Goal: Transaction & Acquisition: Purchase product/service

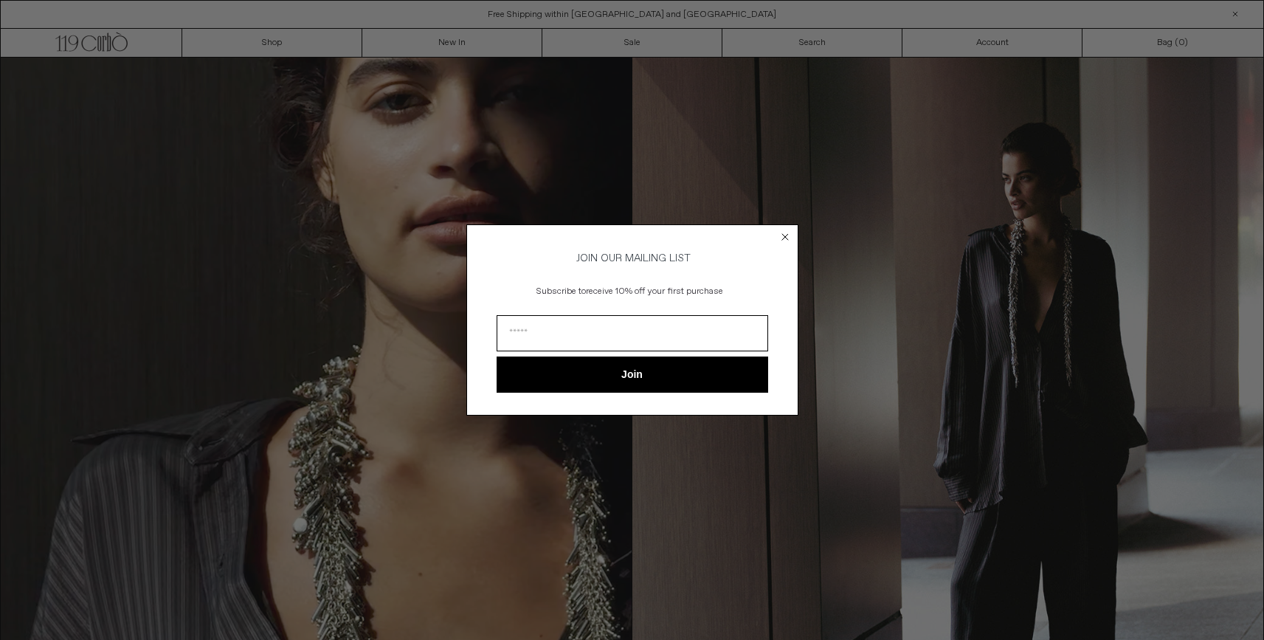
click at [785, 234] on icon "Close dialog" at bounding box center [785, 237] width 6 height 6
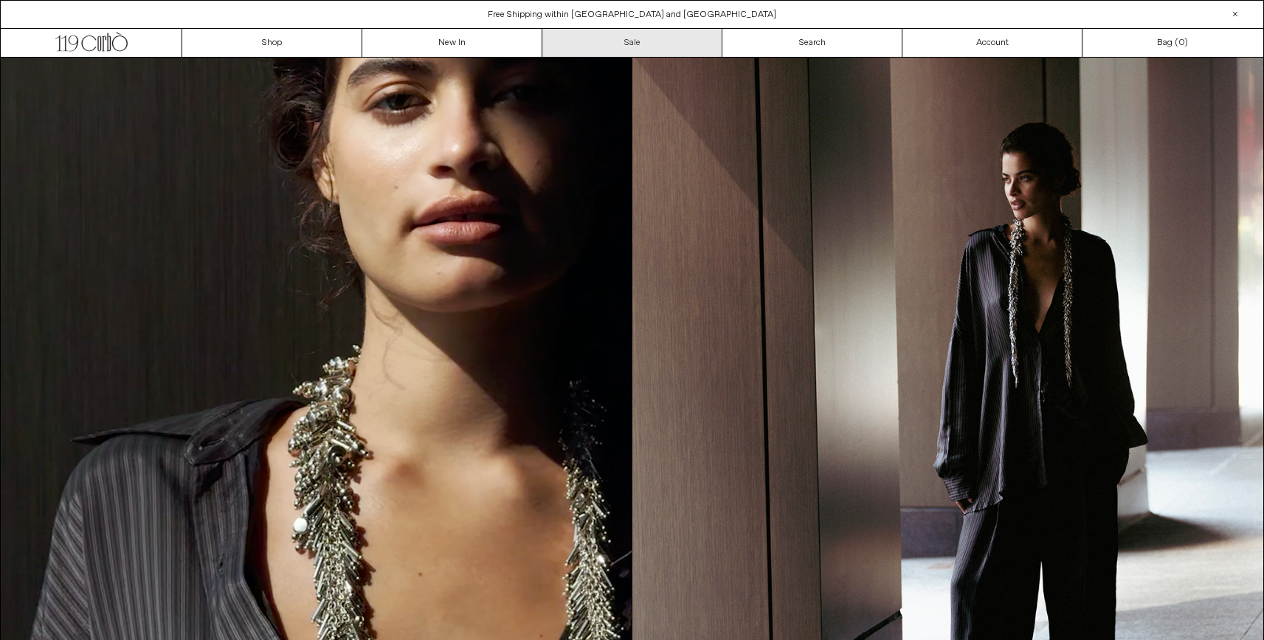
click at [613, 46] on link "Sale" at bounding box center [632, 43] width 180 height 28
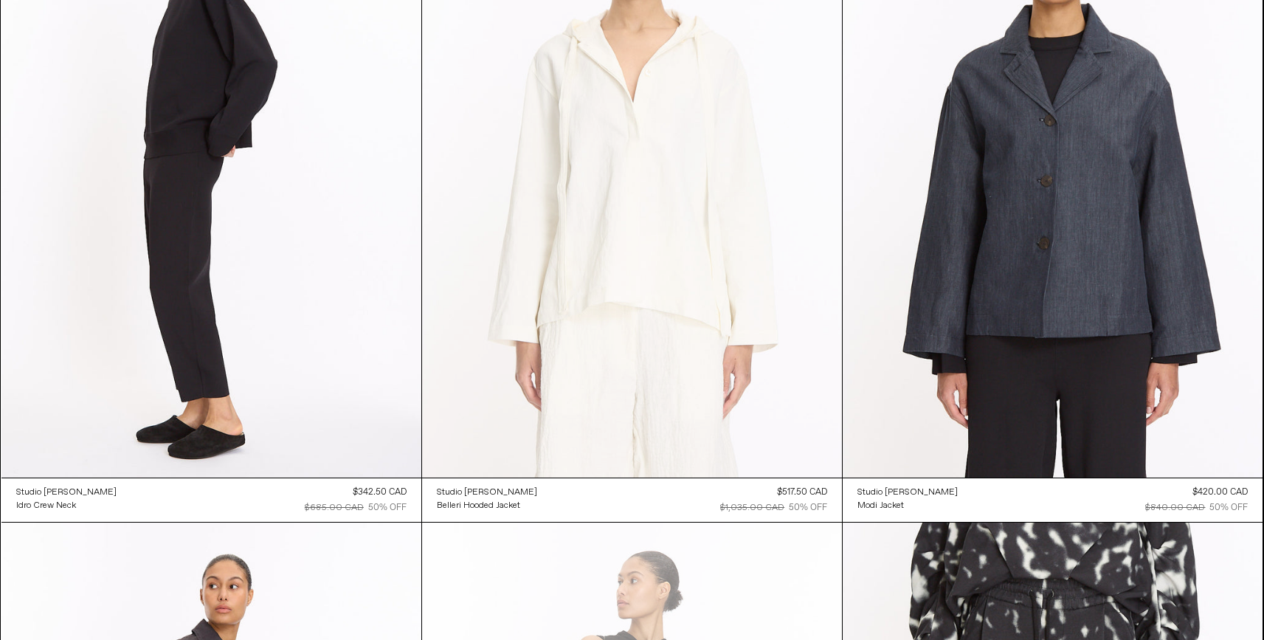
scroll to position [5641, 0]
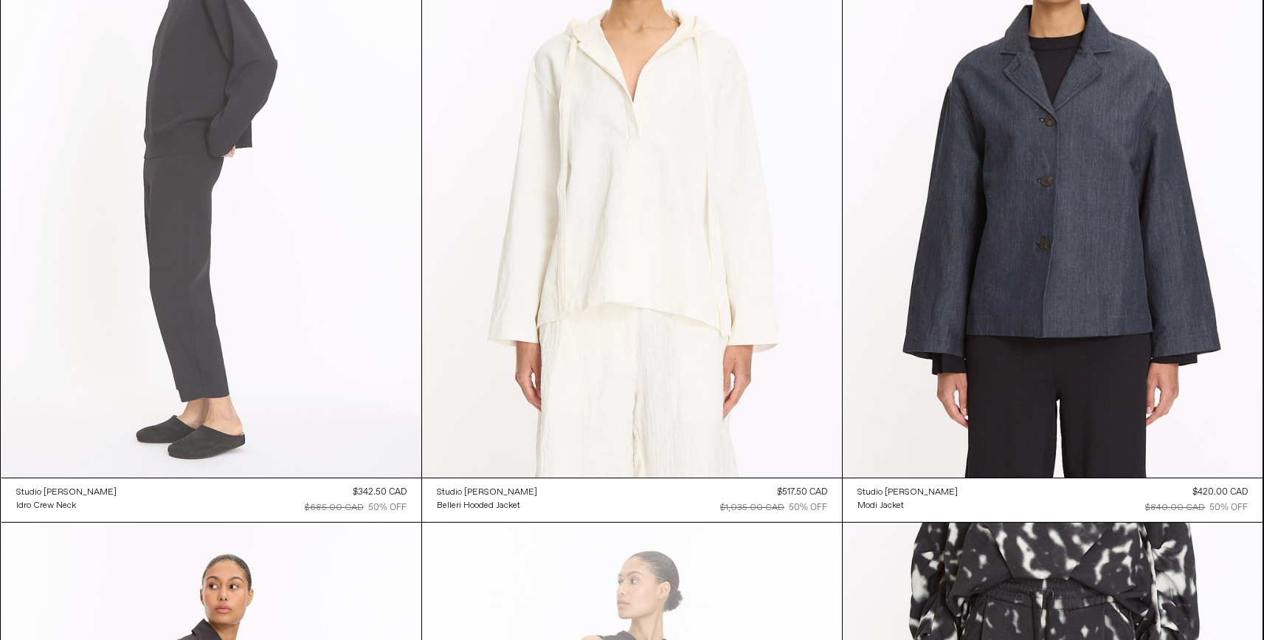
click at [226, 126] on at bounding box center [211, 162] width 420 height 630
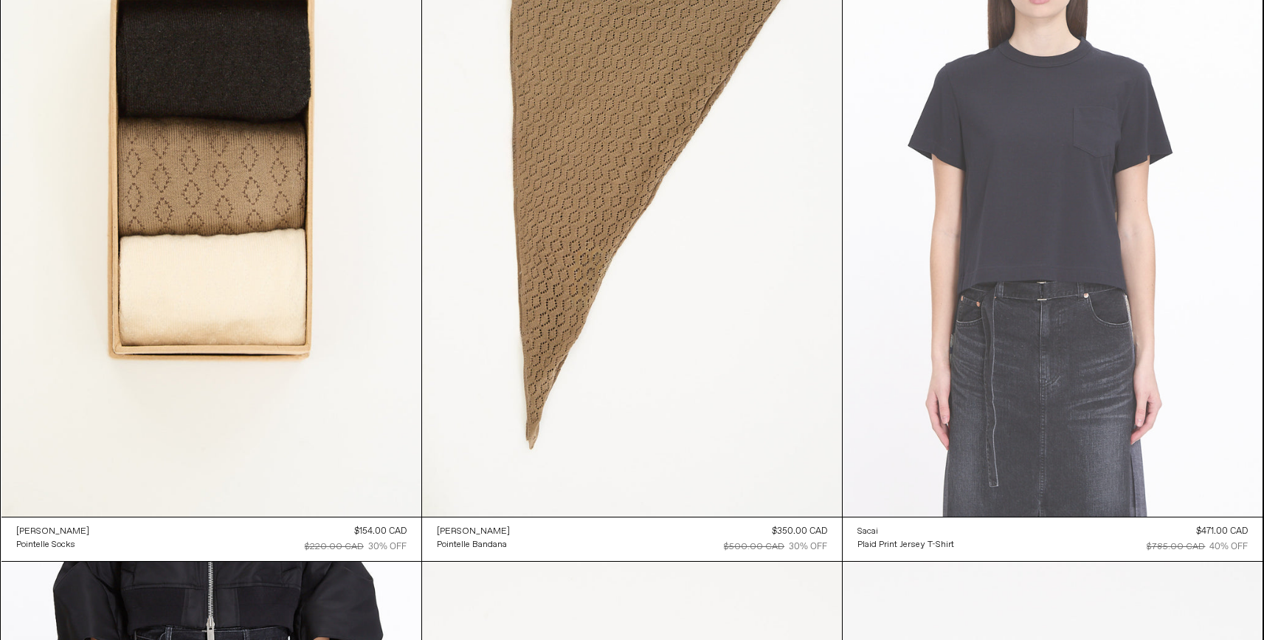
scroll to position [11006, 0]
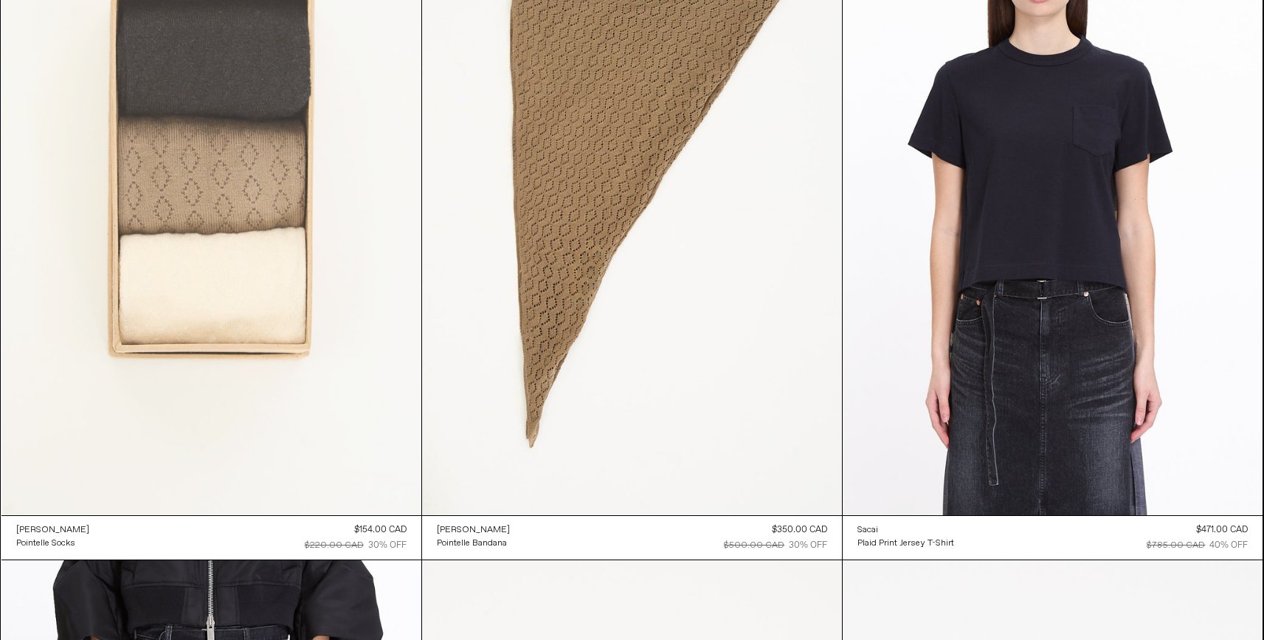
click at [187, 289] on at bounding box center [211, 200] width 420 height 630
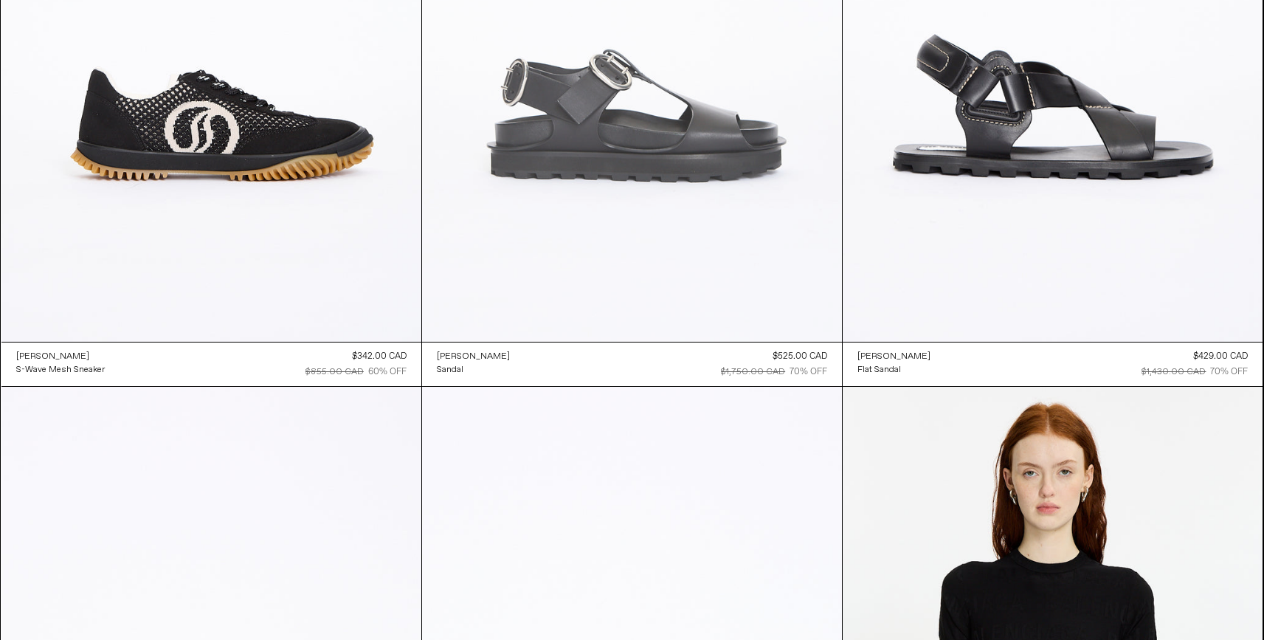
scroll to position [38191, 0]
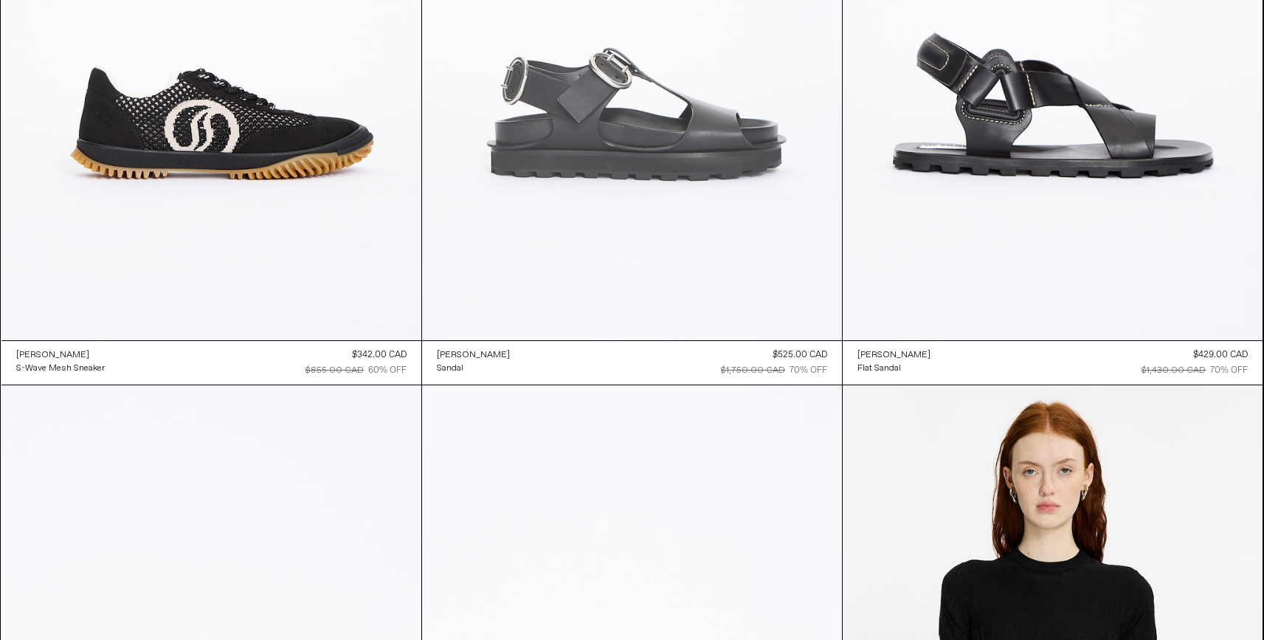
click at [605, 86] on at bounding box center [632, 25] width 420 height 630
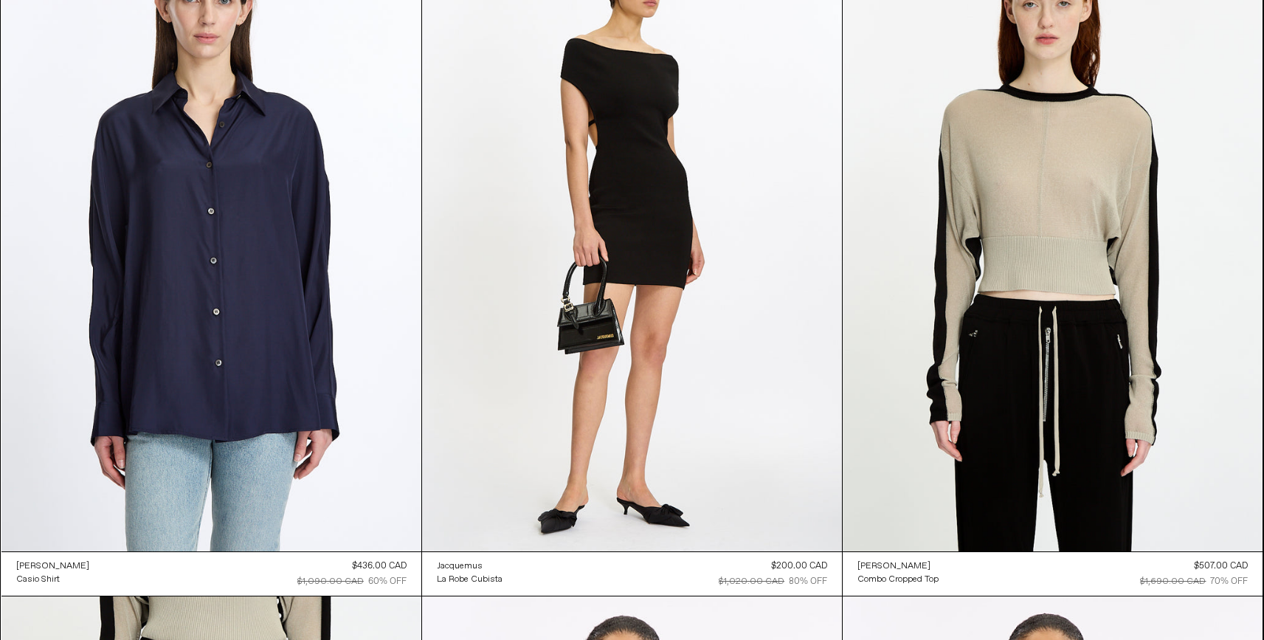
scroll to position [41375, 0]
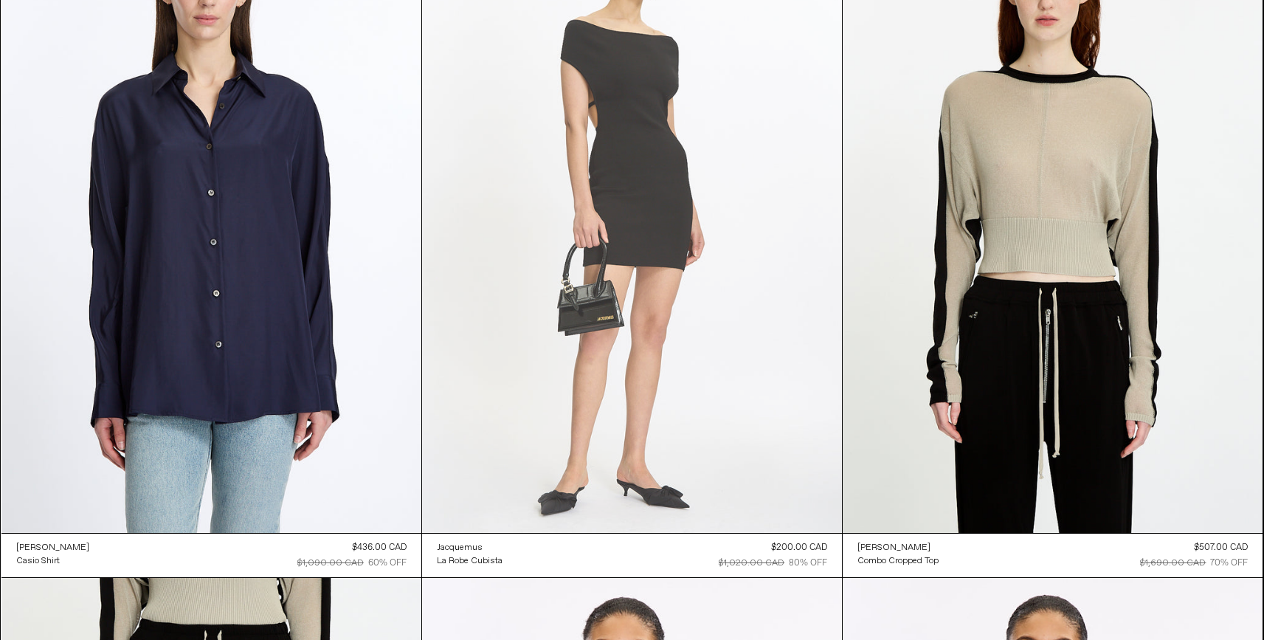
click at [653, 187] on at bounding box center [632, 218] width 420 height 630
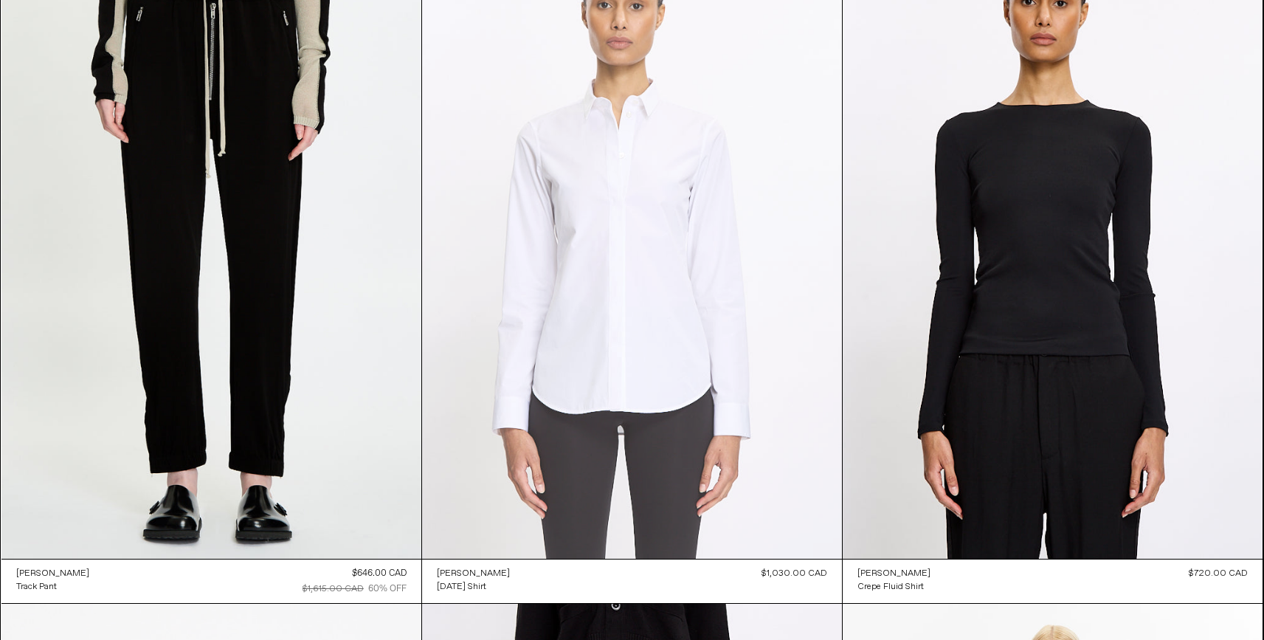
scroll to position [42048, 0]
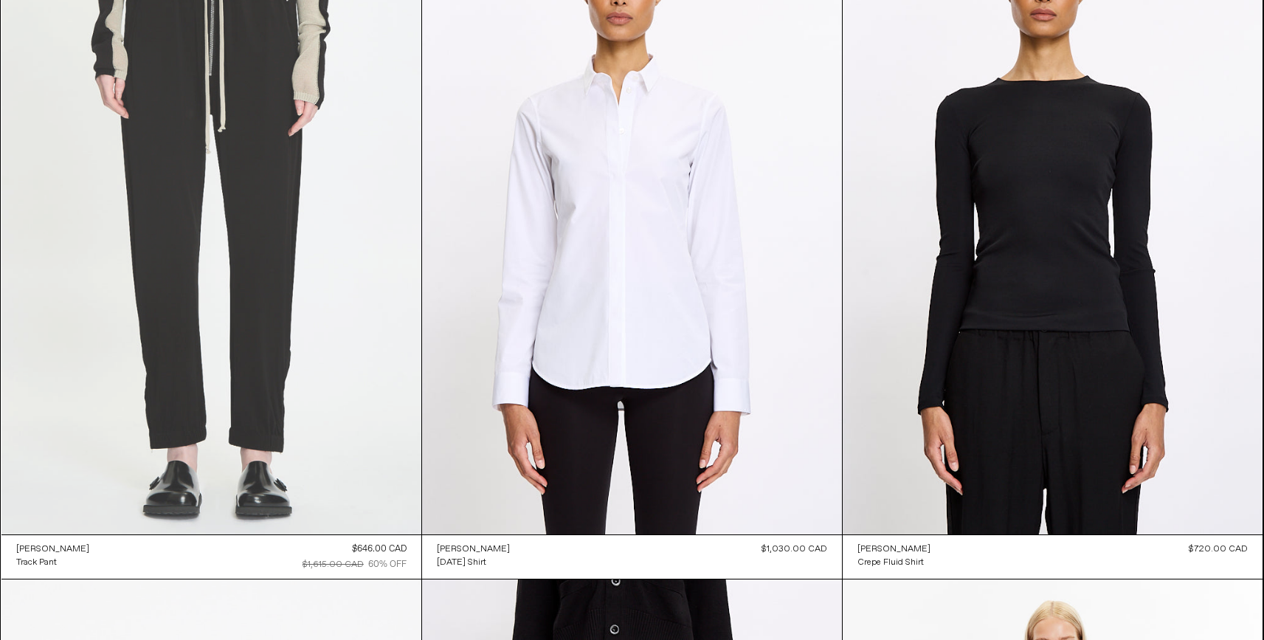
click at [284, 269] on at bounding box center [211, 219] width 420 height 630
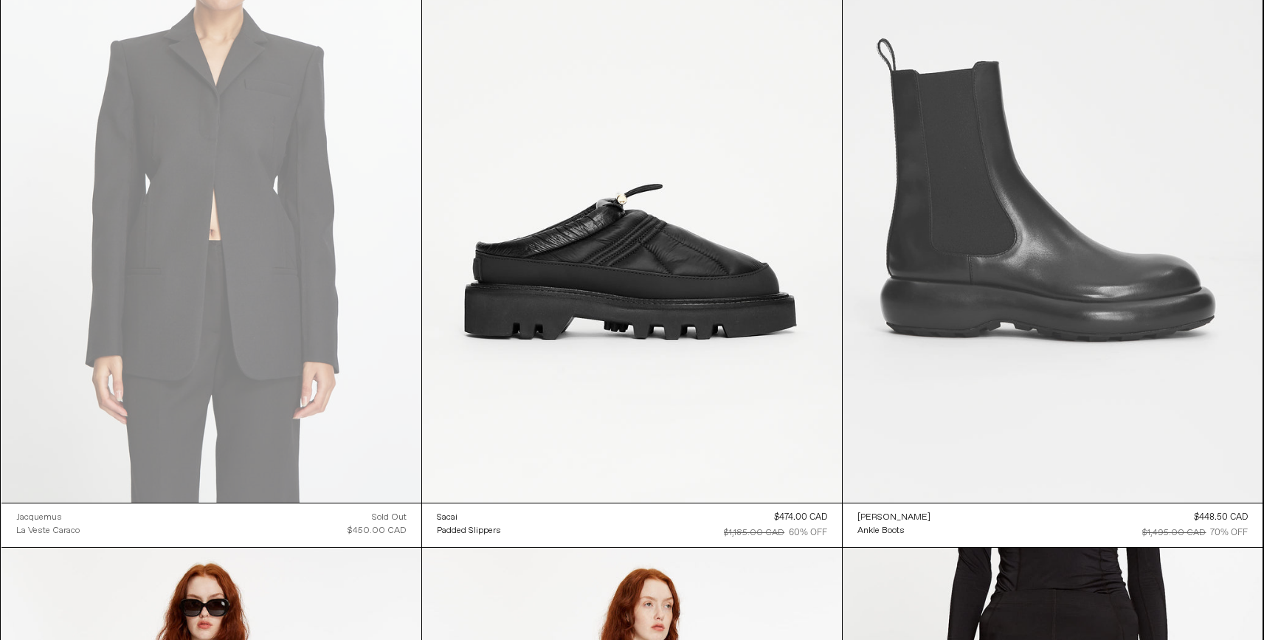
scroll to position [48153, 0]
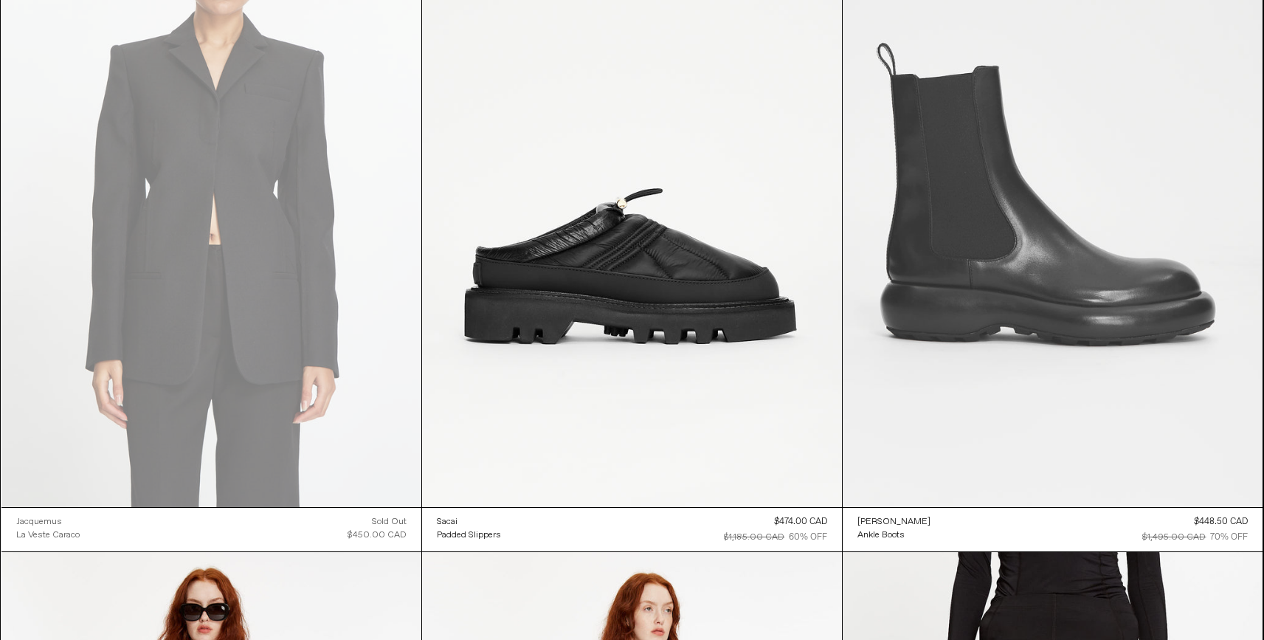
click at [1074, 304] on at bounding box center [1053, 192] width 420 height 630
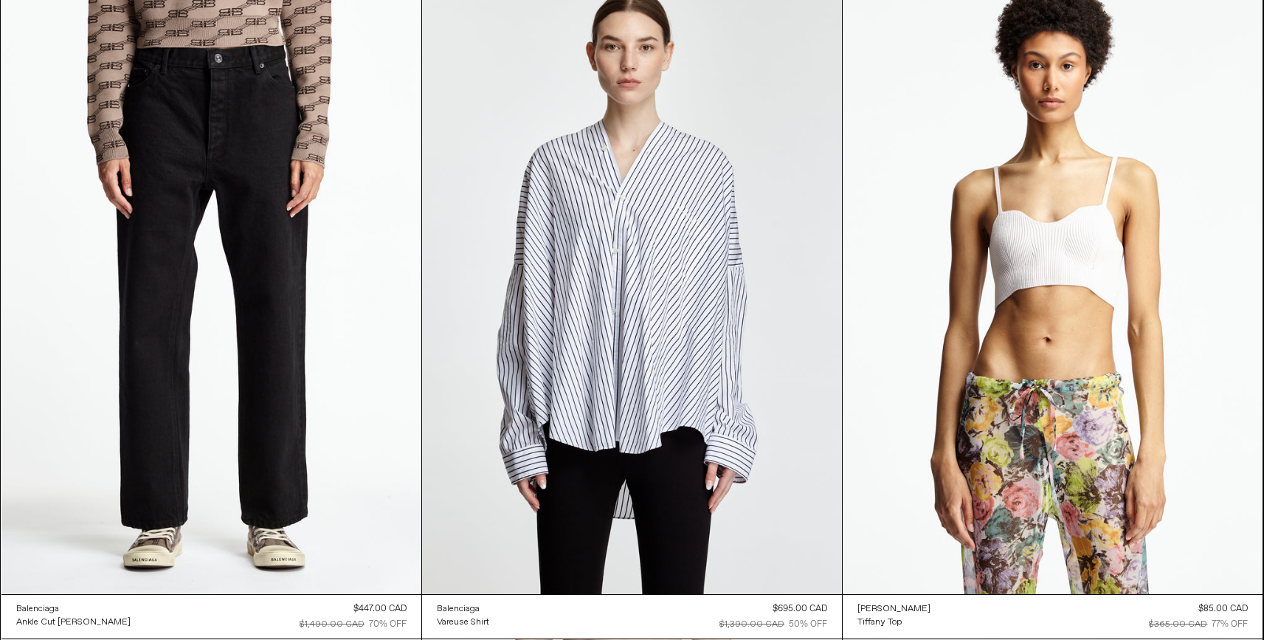
scroll to position [56107, 0]
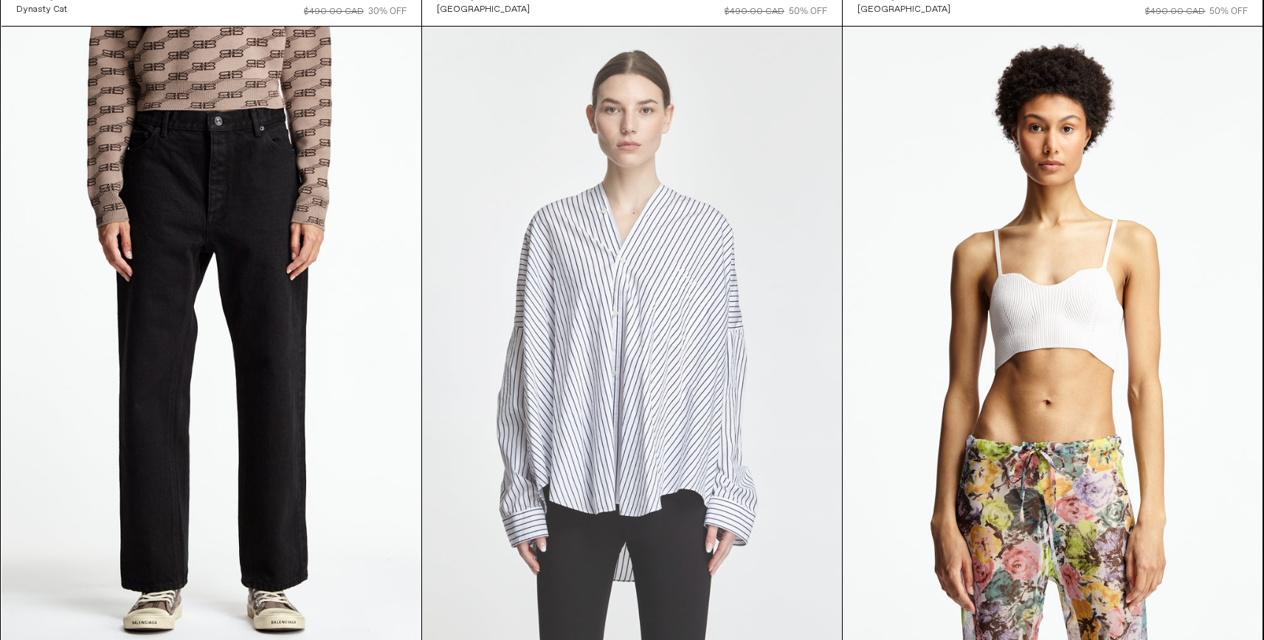
click at [630, 357] on at bounding box center [632, 342] width 420 height 630
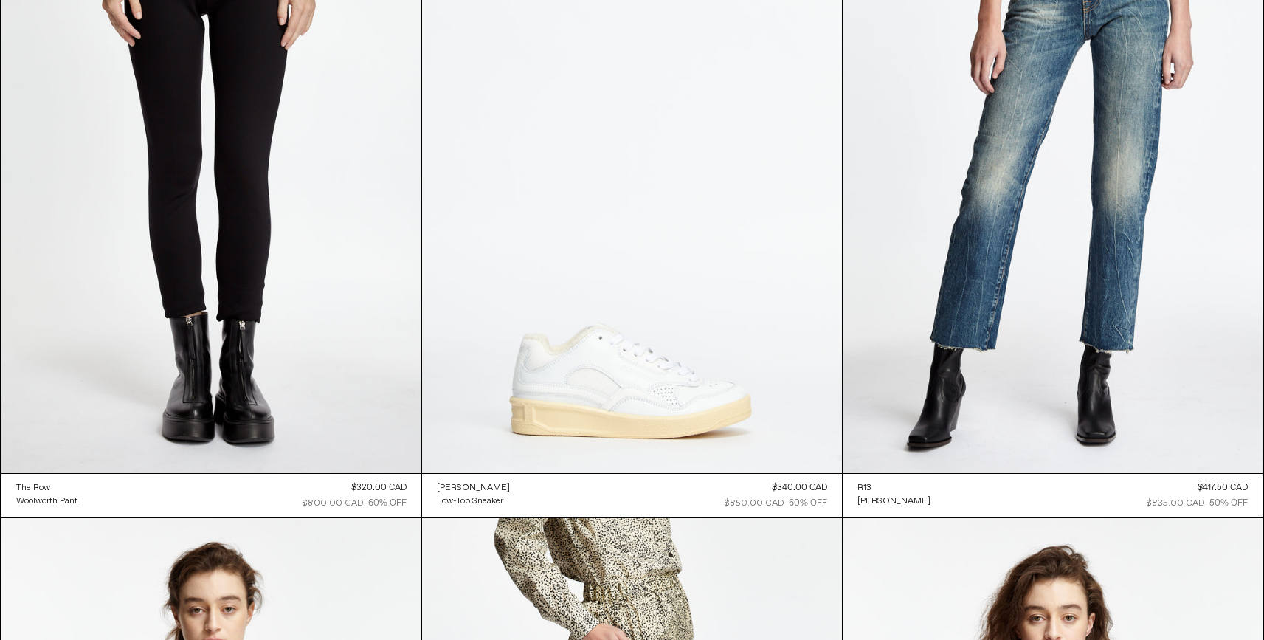
scroll to position [58334, 0]
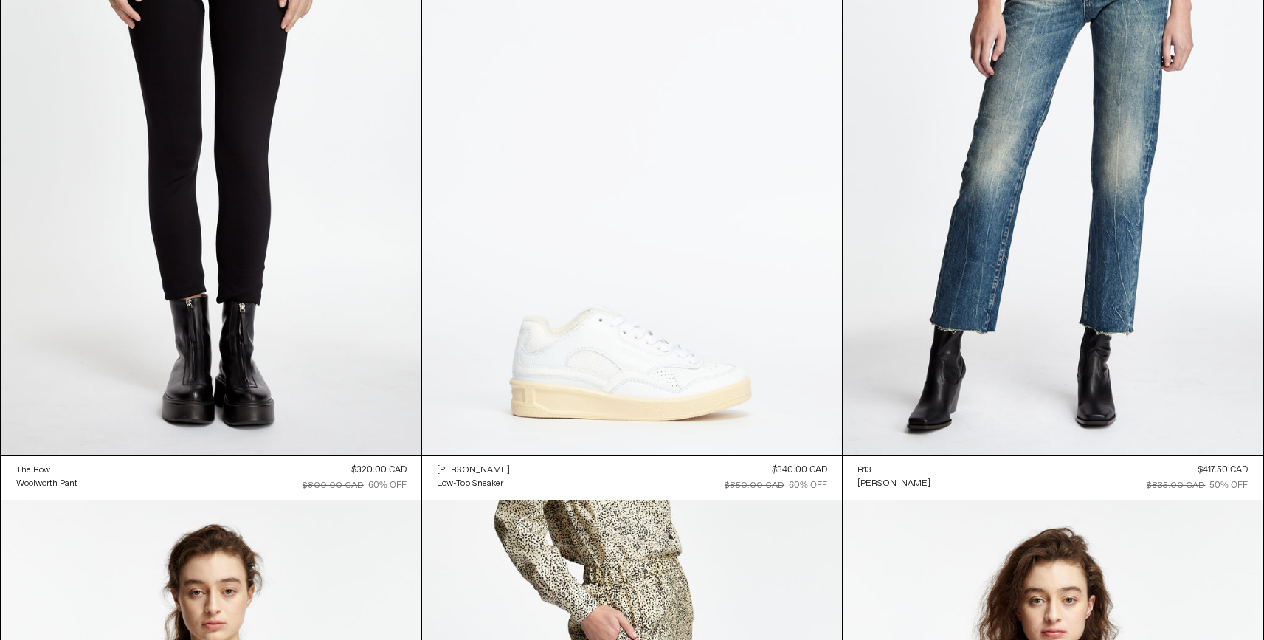
click at [589, 392] on at bounding box center [632, 140] width 420 height 630
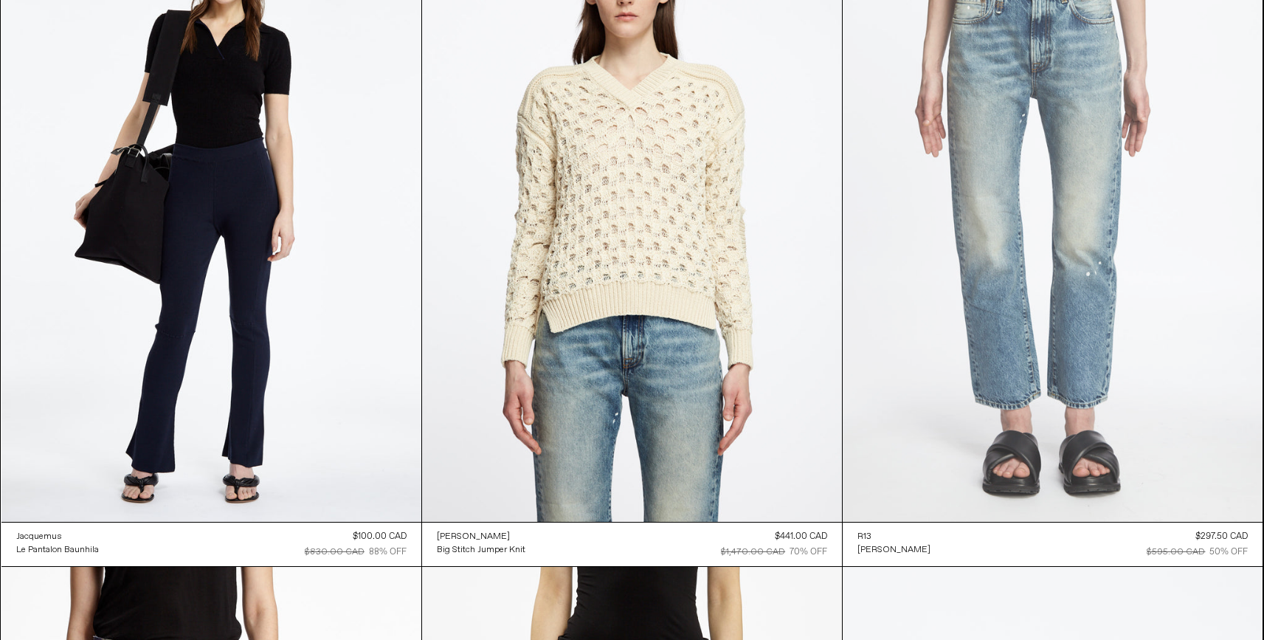
scroll to position [60969, 0]
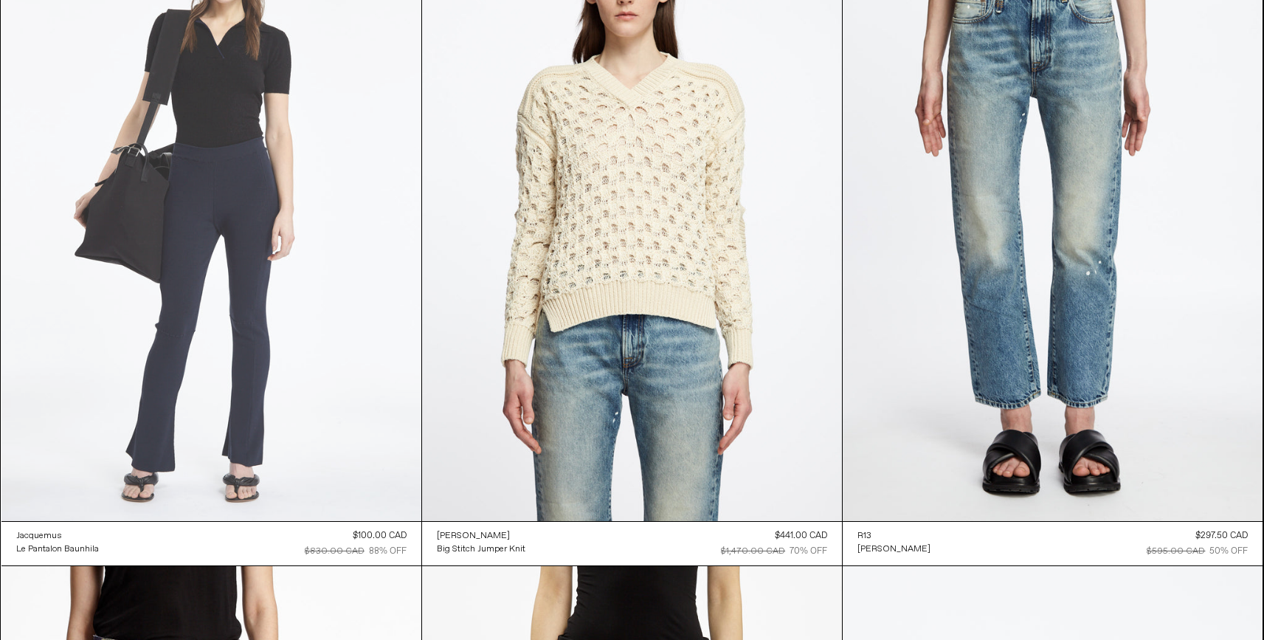
click at [293, 235] on at bounding box center [211, 206] width 420 height 630
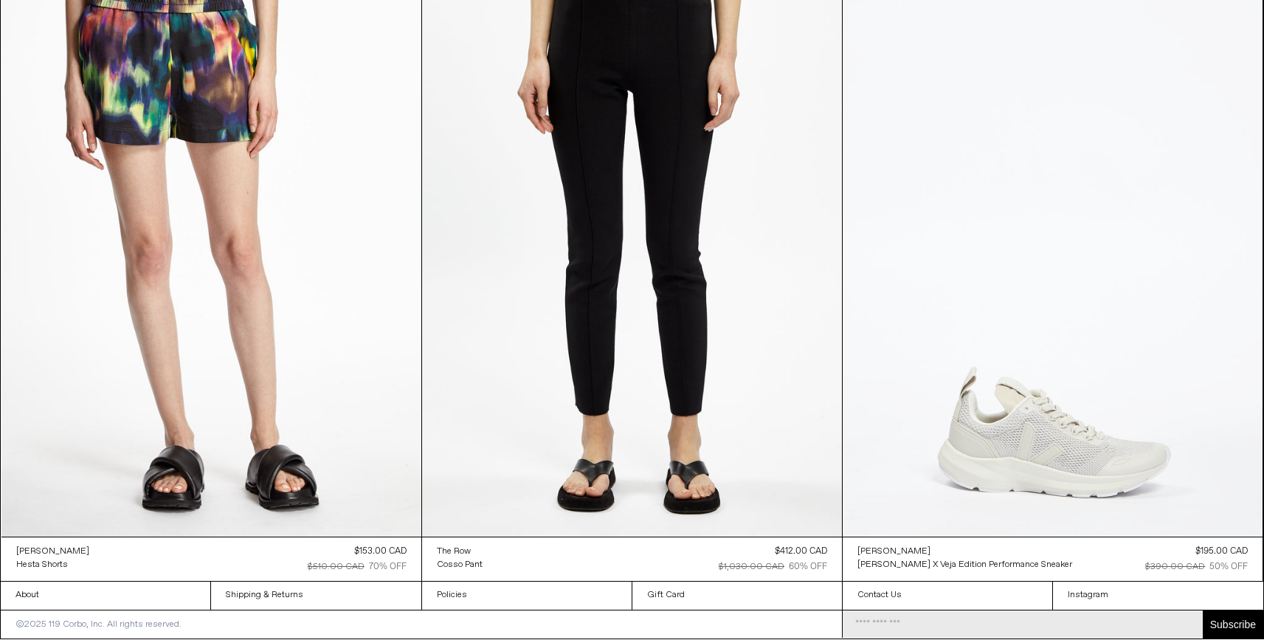
scroll to position [61631, 0]
click at [1049, 410] on at bounding box center [1053, 221] width 420 height 630
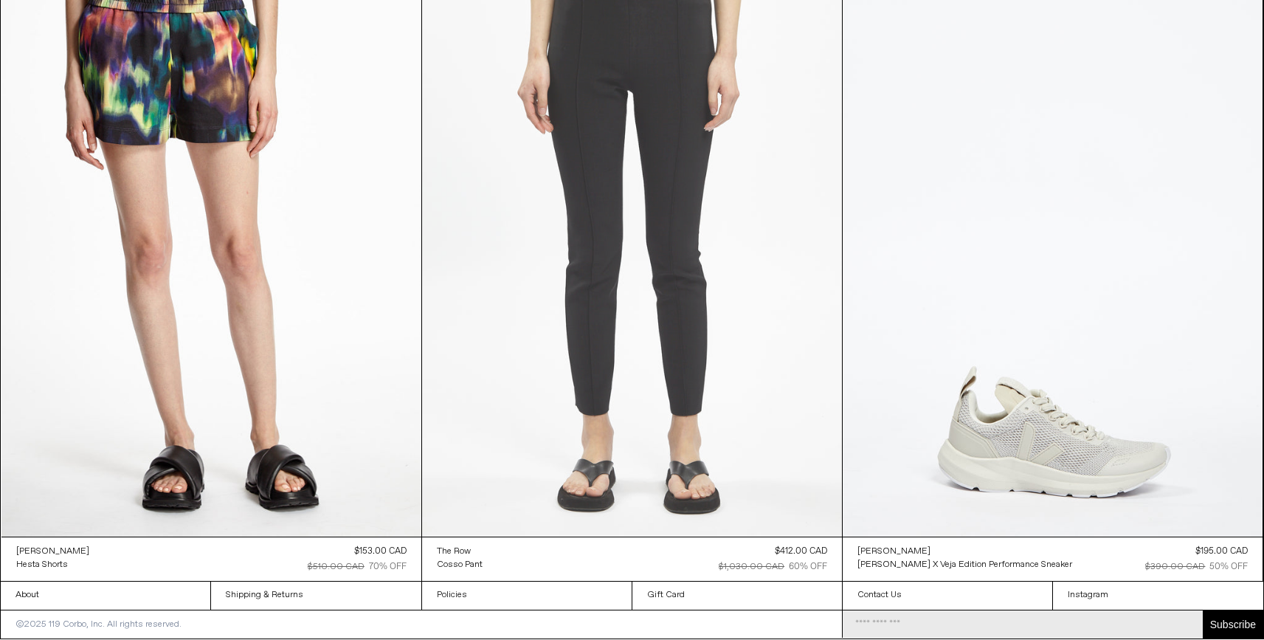
click at [655, 235] on at bounding box center [632, 221] width 420 height 630
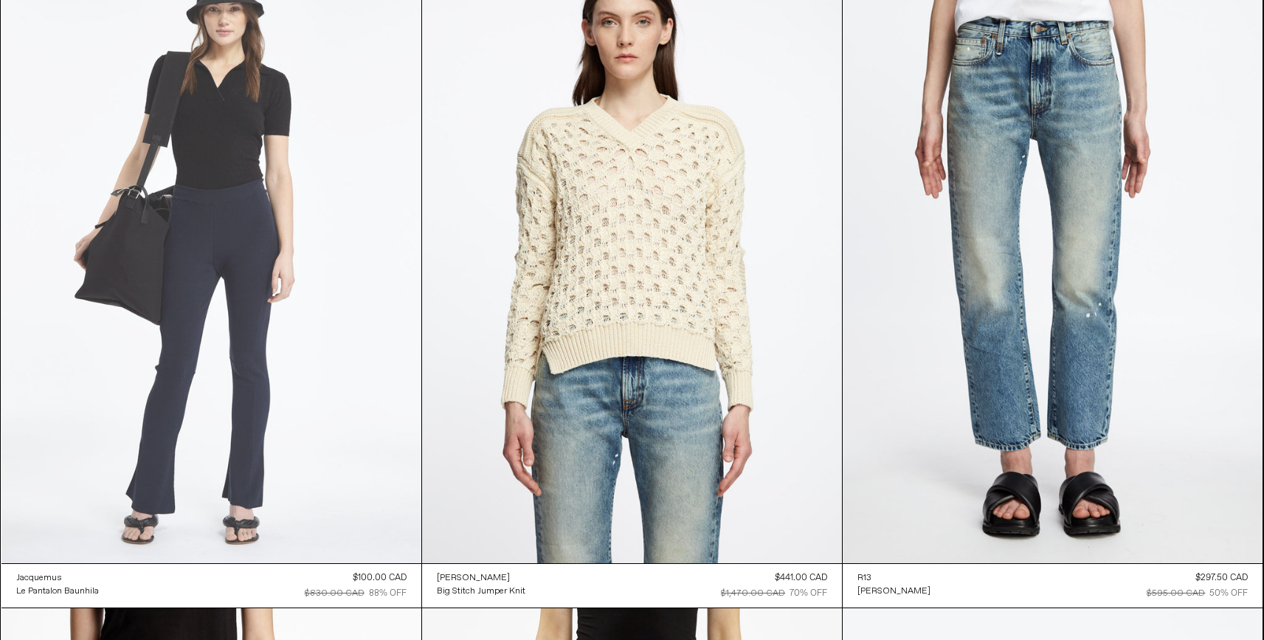
scroll to position [60928, 0]
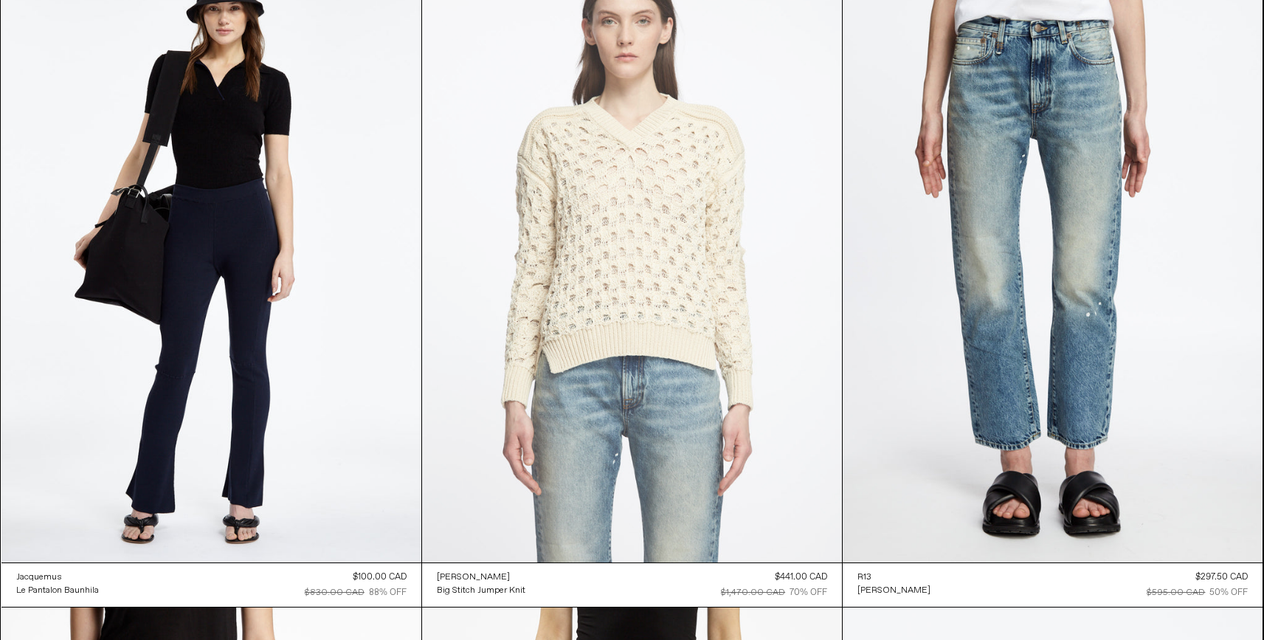
click at [651, 292] on at bounding box center [632, 247] width 420 height 630
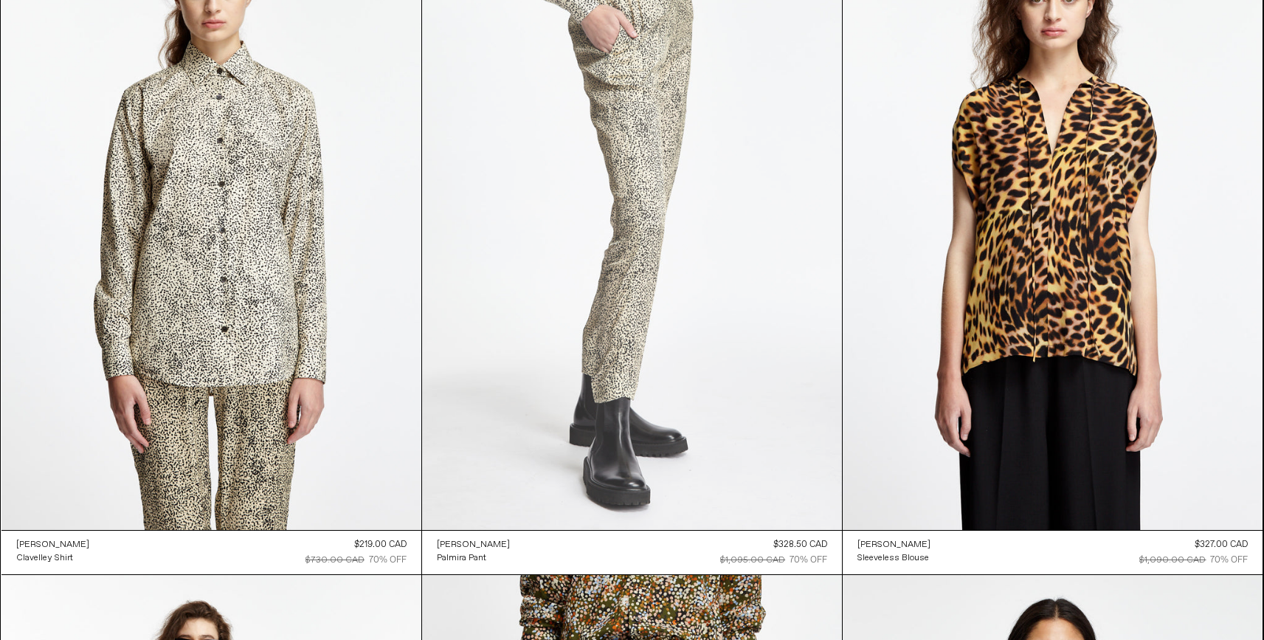
scroll to position [58941, 0]
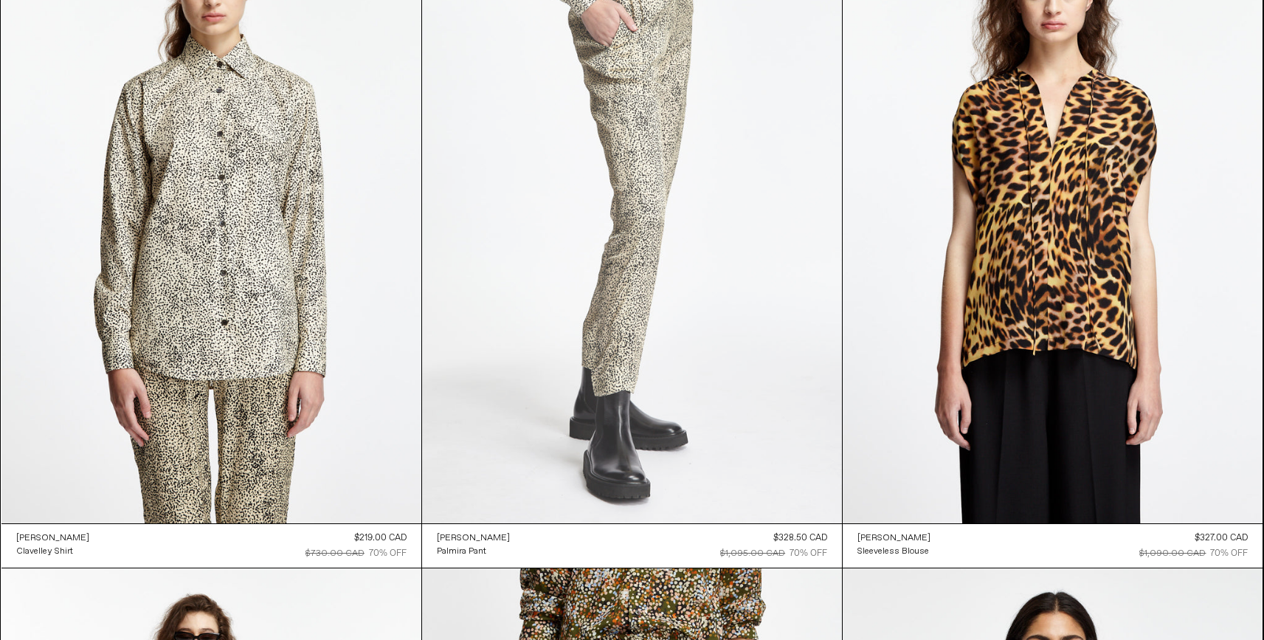
click at [636, 209] on at bounding box center [632, 208] width 420 height 630
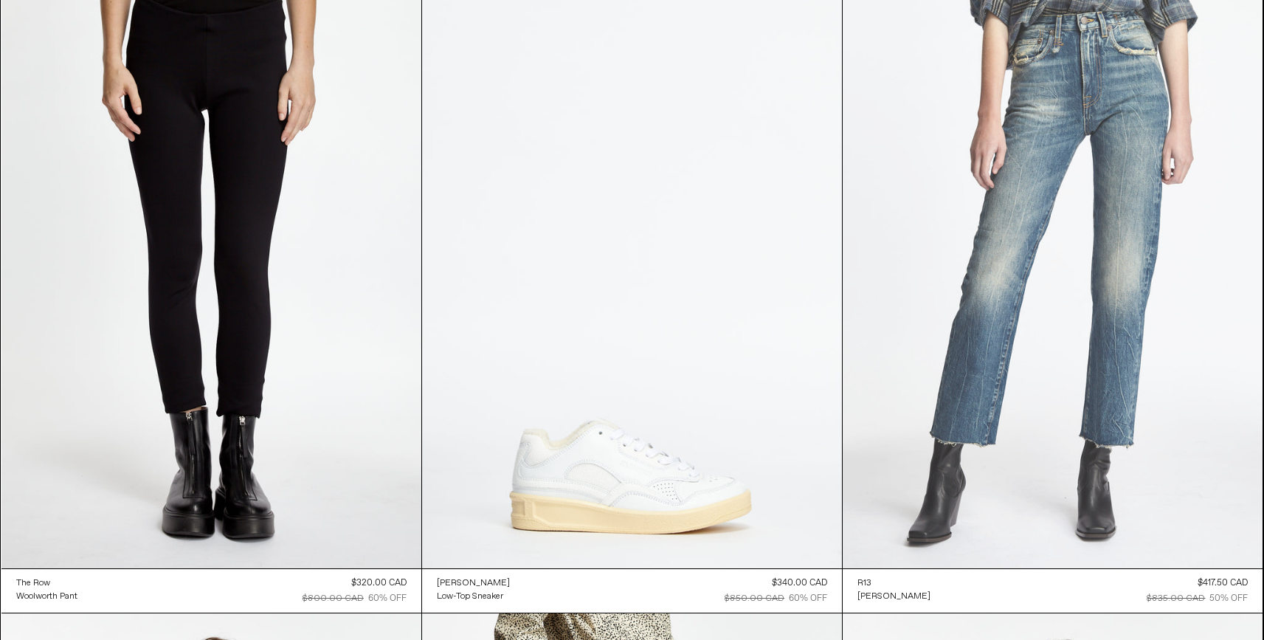
scroll to position [58220, 0]
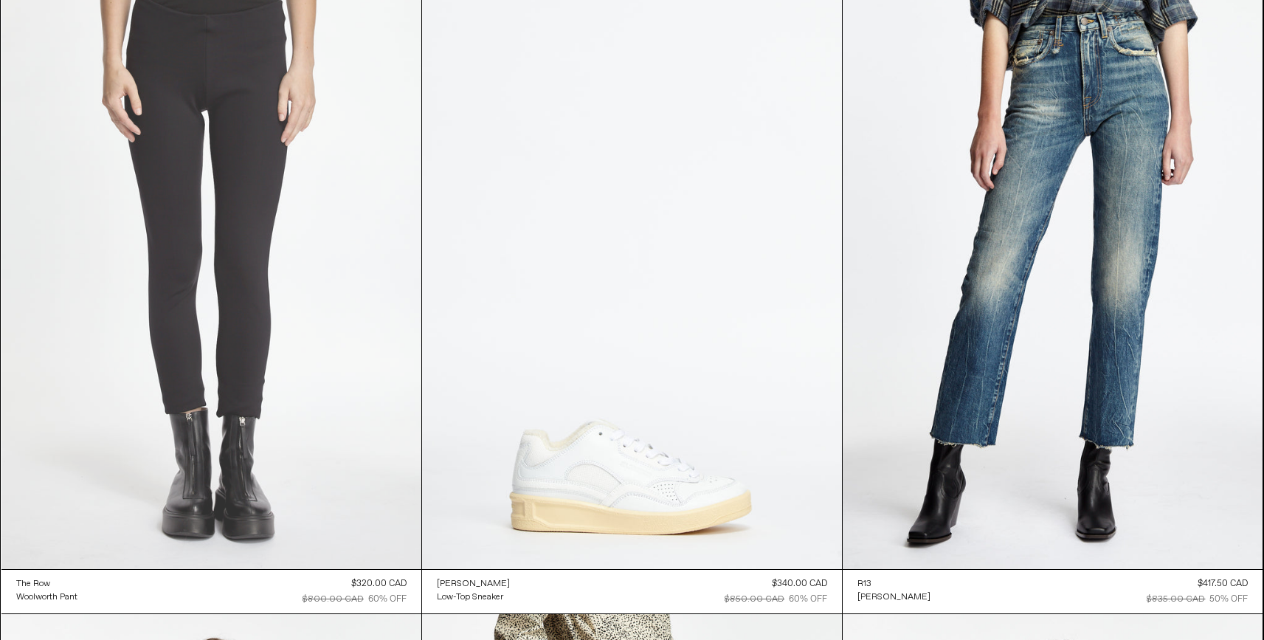
click at [213, 304] on at bounding box center [211, 254] width 420 height 630
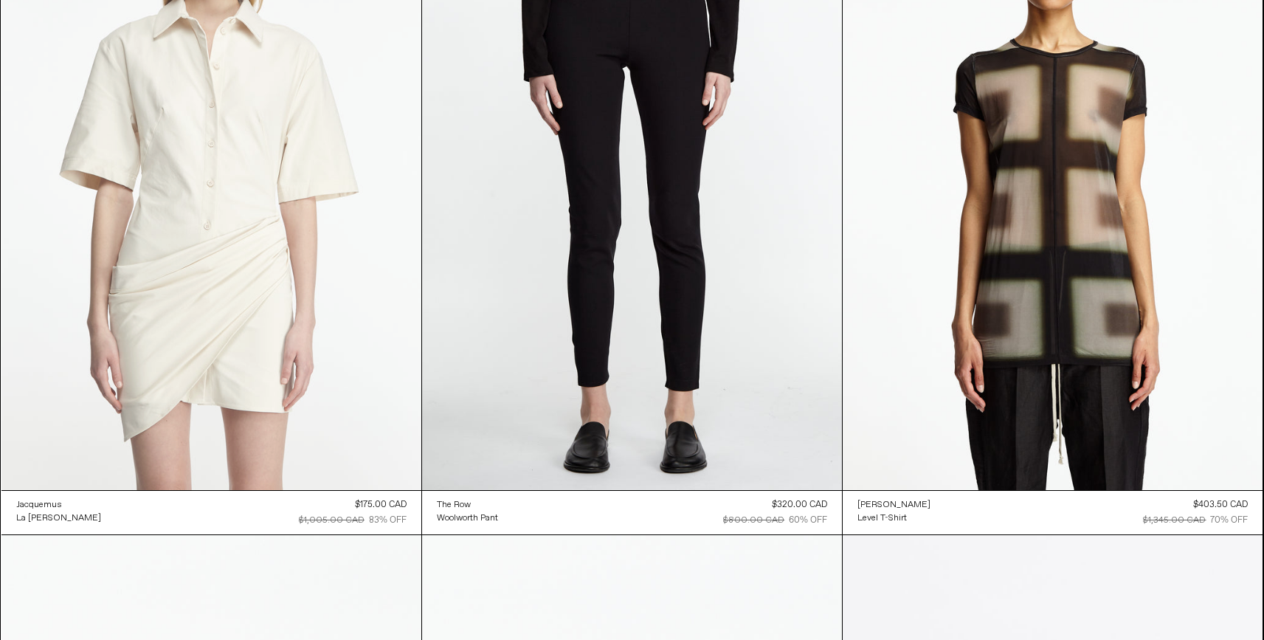
scroll to position [54208, 0]
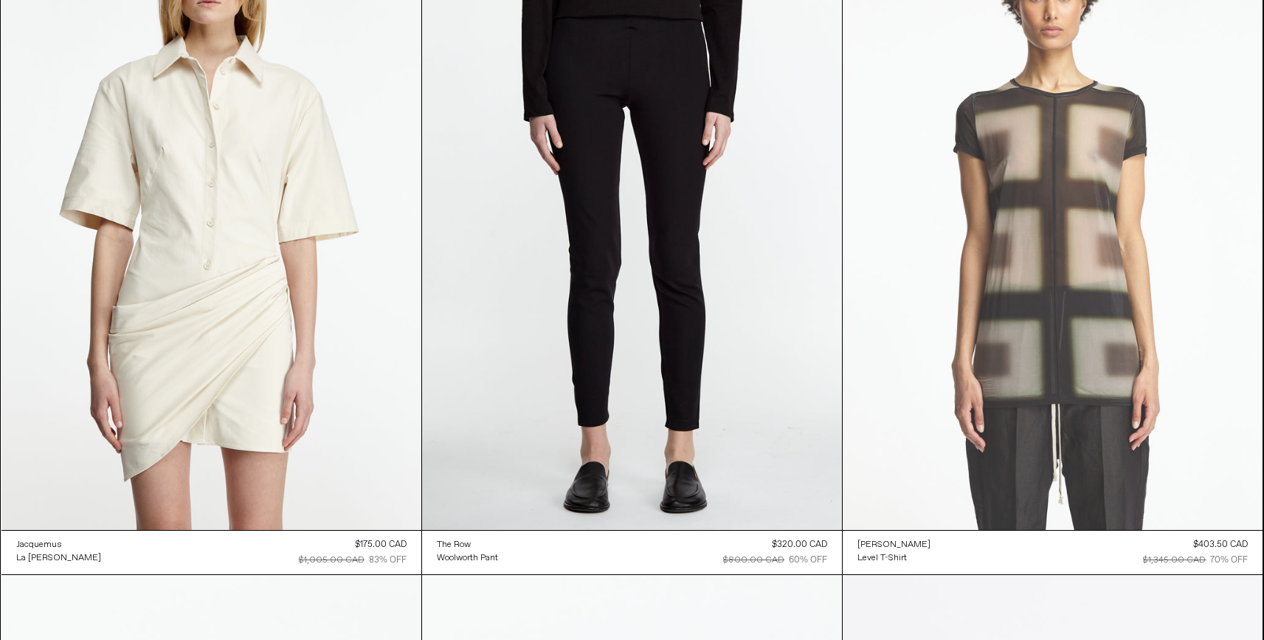
click at [1052, 246] on at bounding box center [1053, 215] width 420 height 630
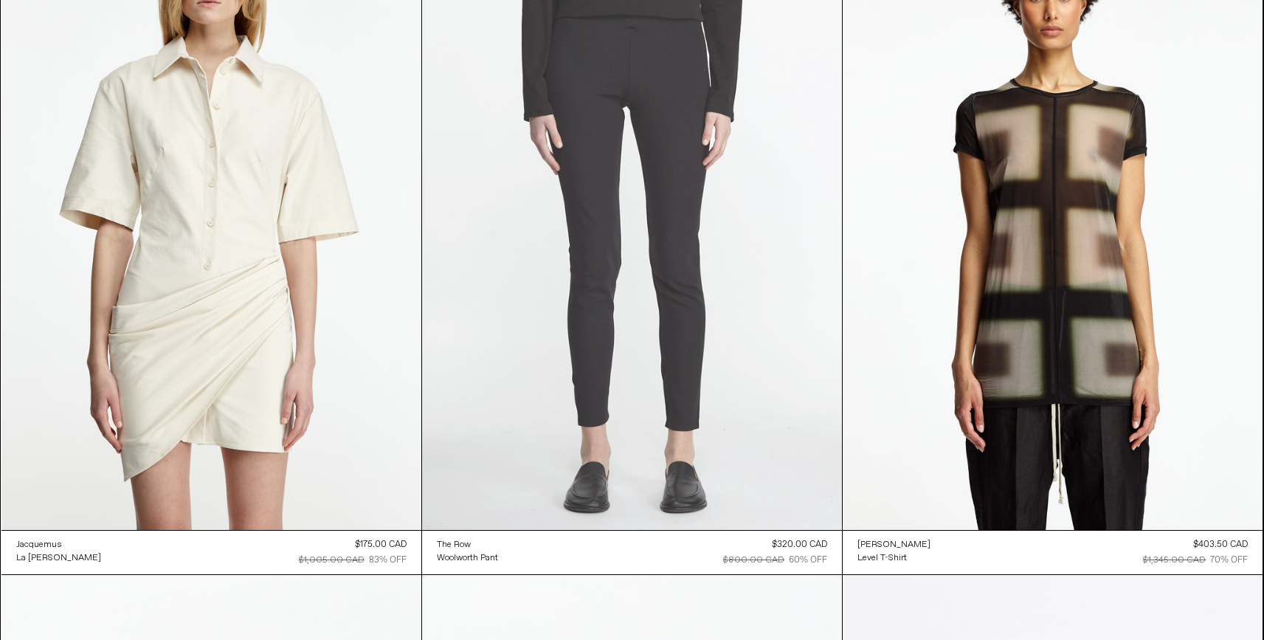
click at [641, 265] on at bounding box center [632, 215] width 420 height 630
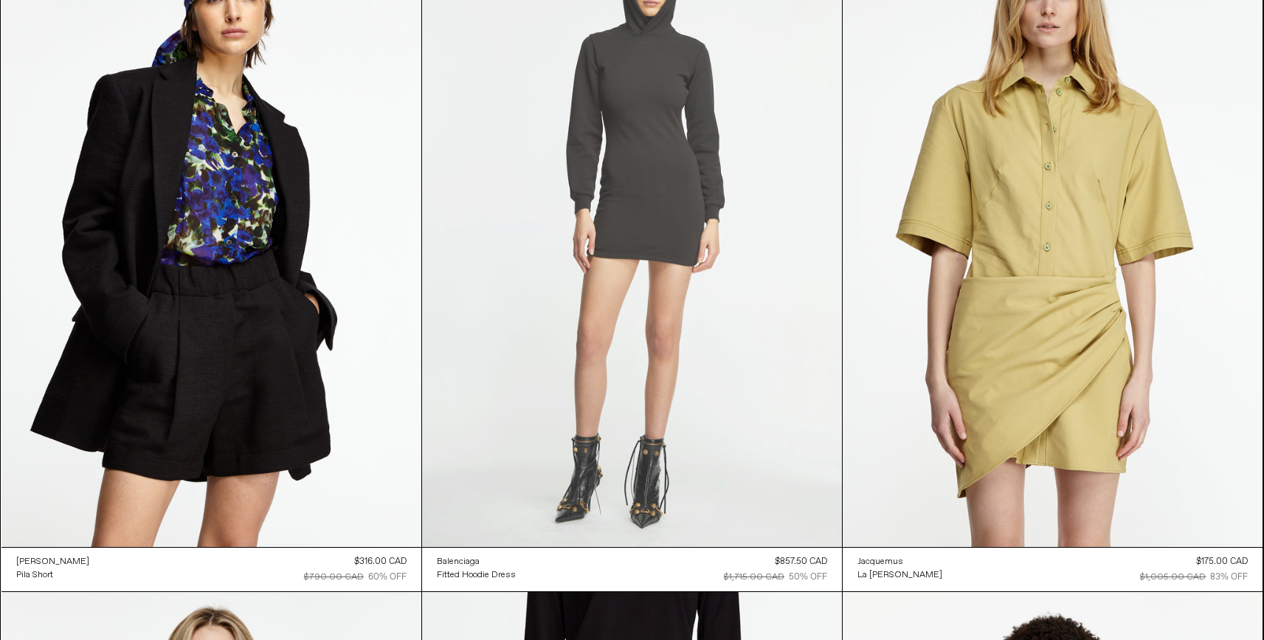
scroll to position [53518, 0]
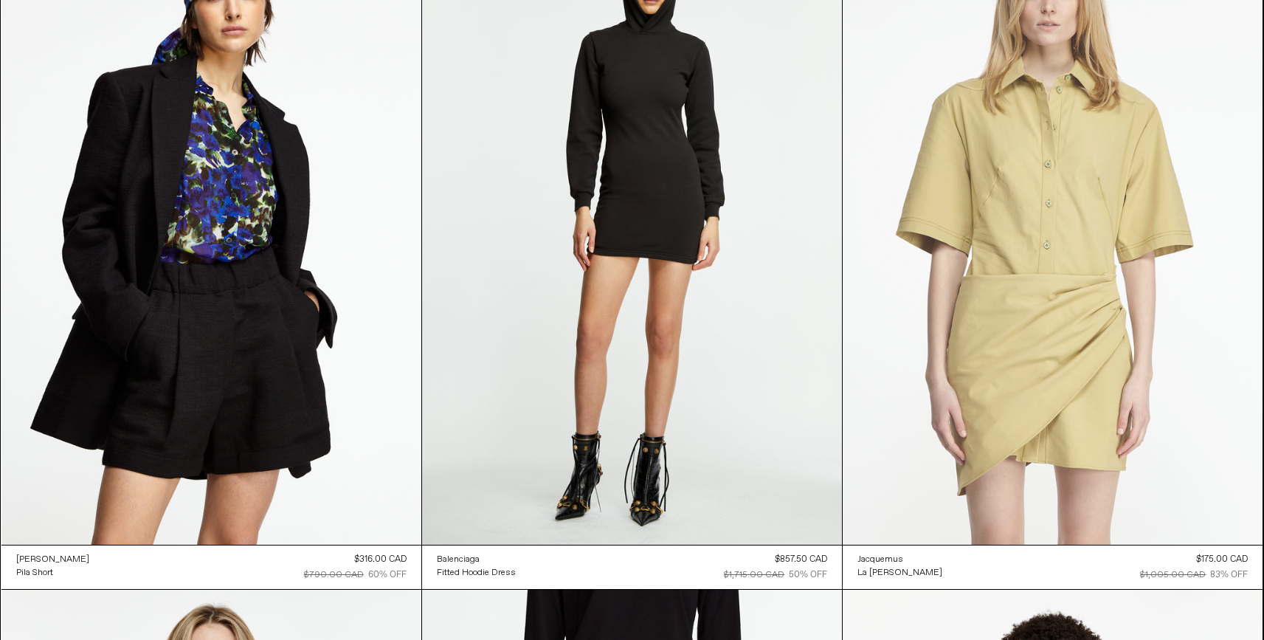
click at [1095, 280] on at bounding box center [1053, 229] width 420 height 630
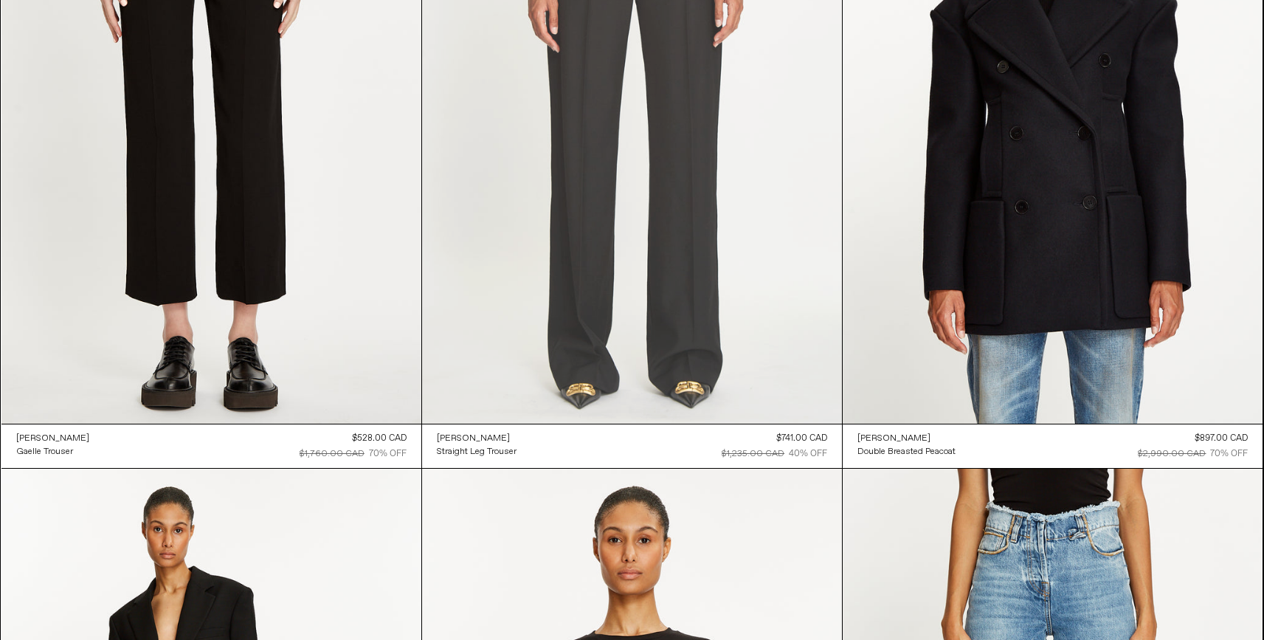
scroll to position [46217, 0]
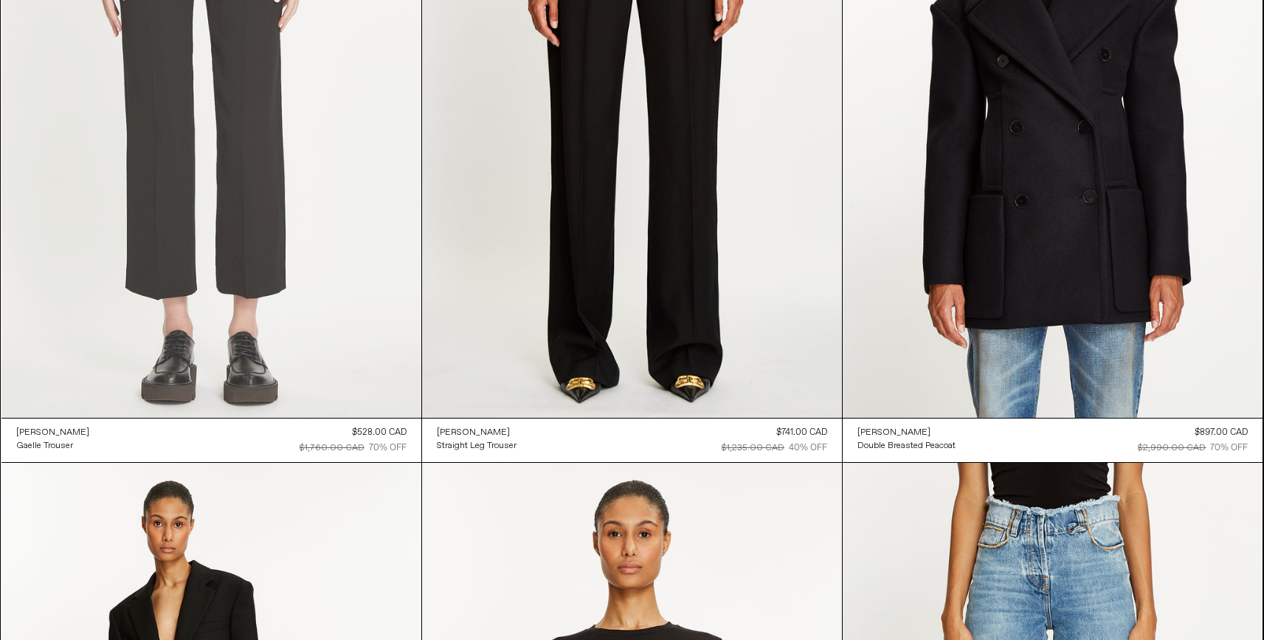
click at [157, 104] on at bounding box center [211, 102] width 420 height 630
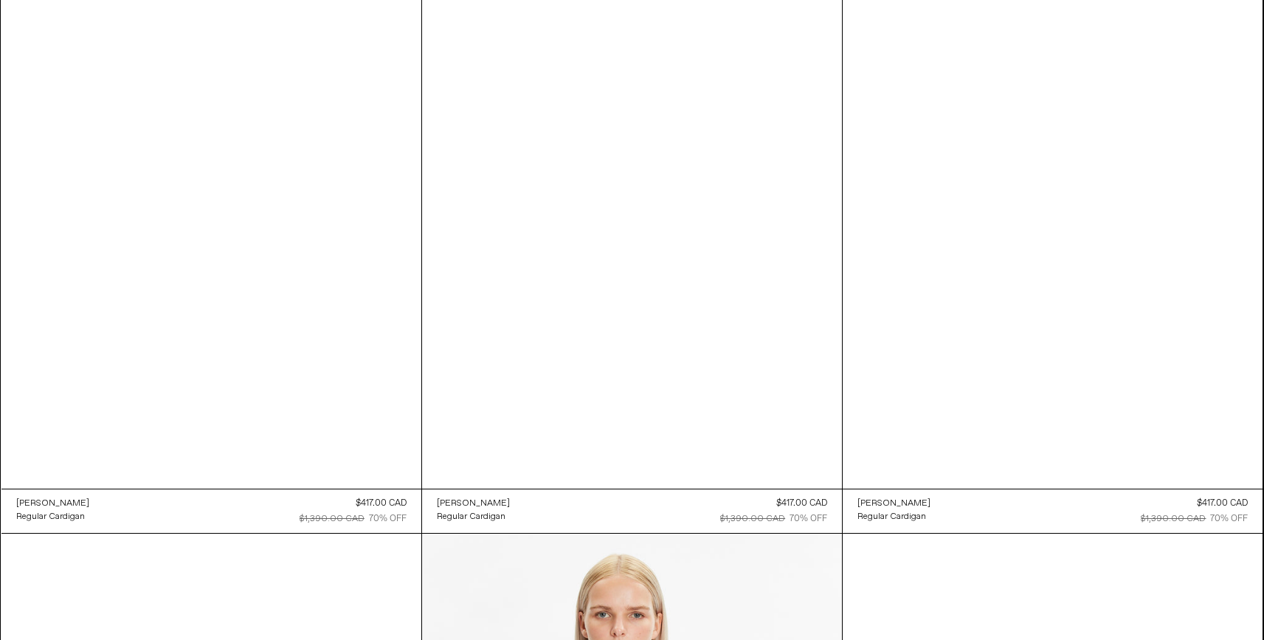
scroll to position [43518, 0]
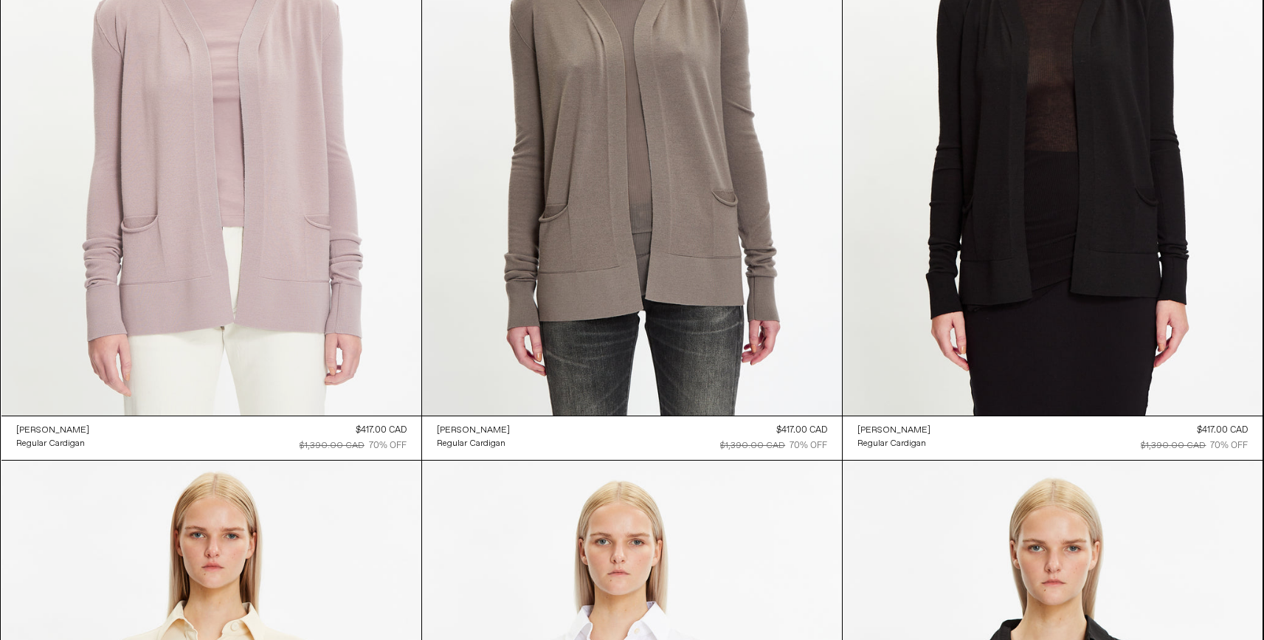
click at [296, 165] on at bounding box center [211, 100] width 420 height 630
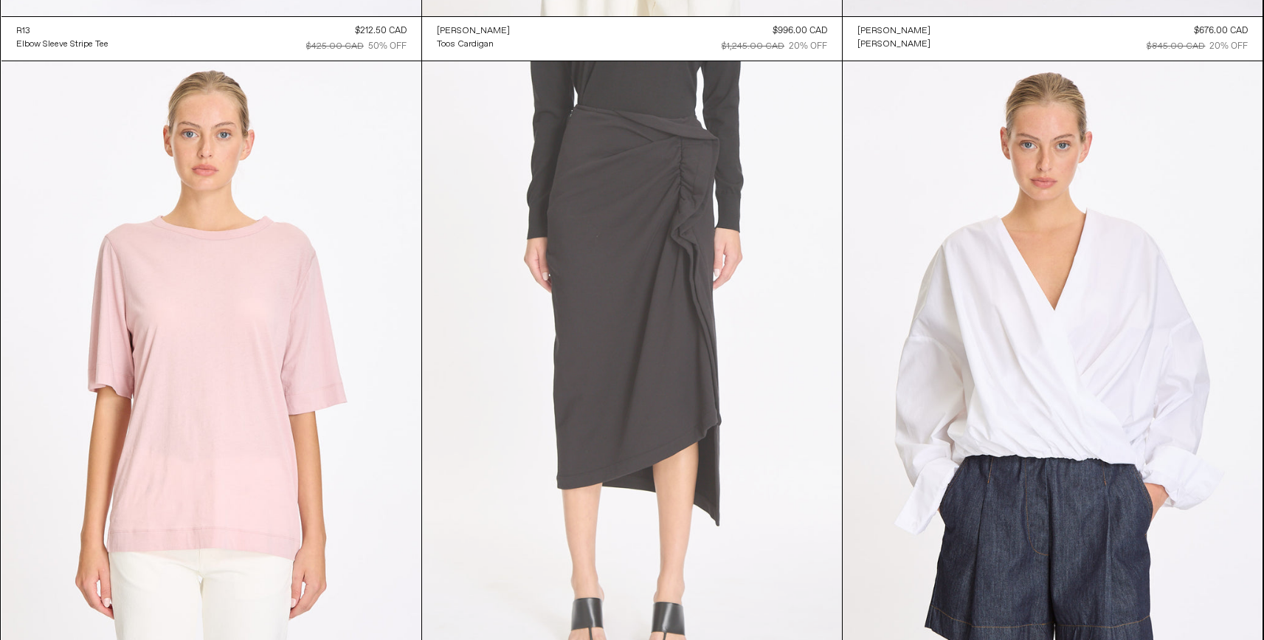
scroll to position [14807, 0]
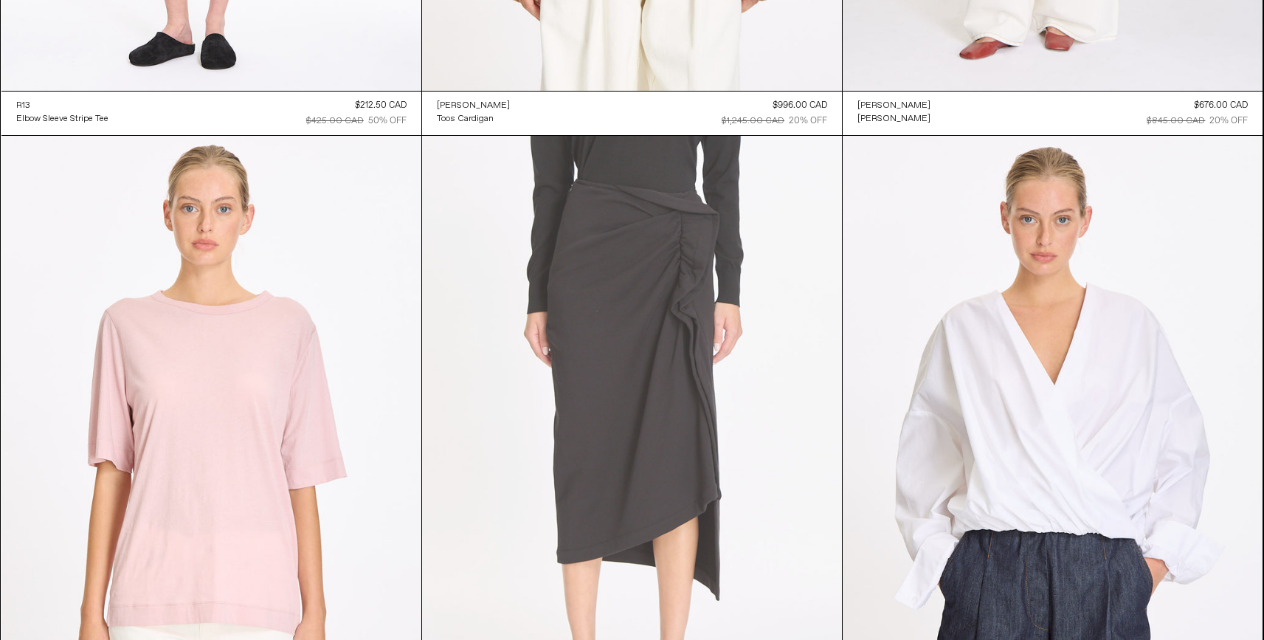
click at [603, 300] on at bounding box center [632, 451] width 420 height 630
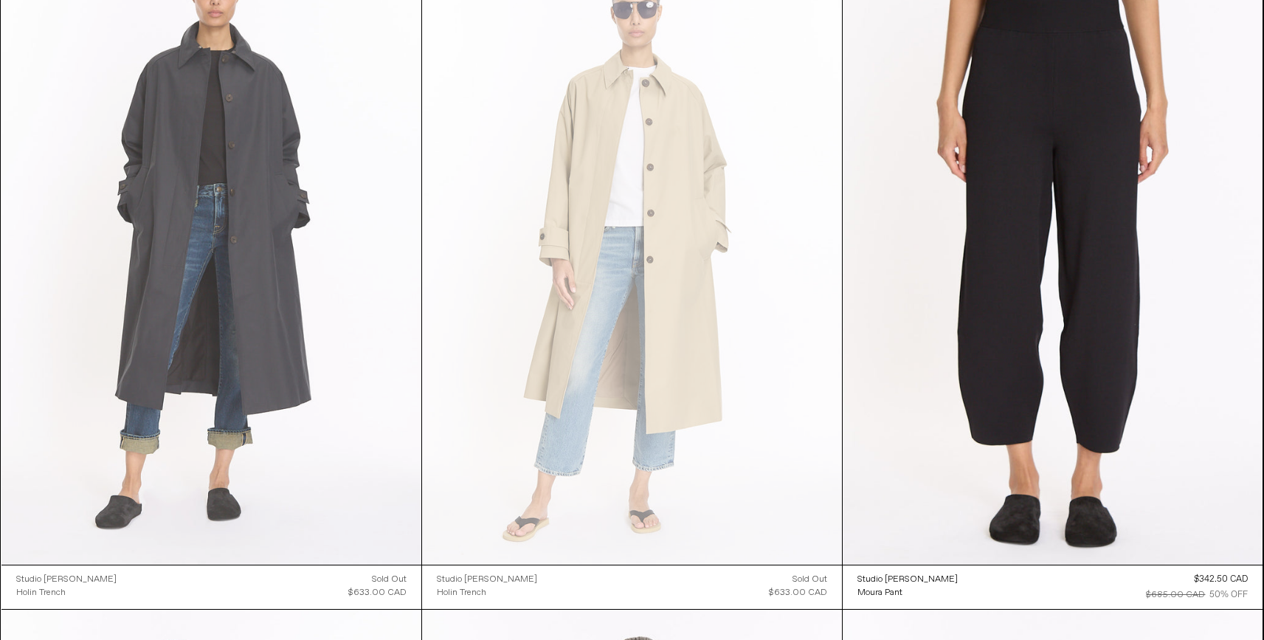
scroll to position [4885, 0]
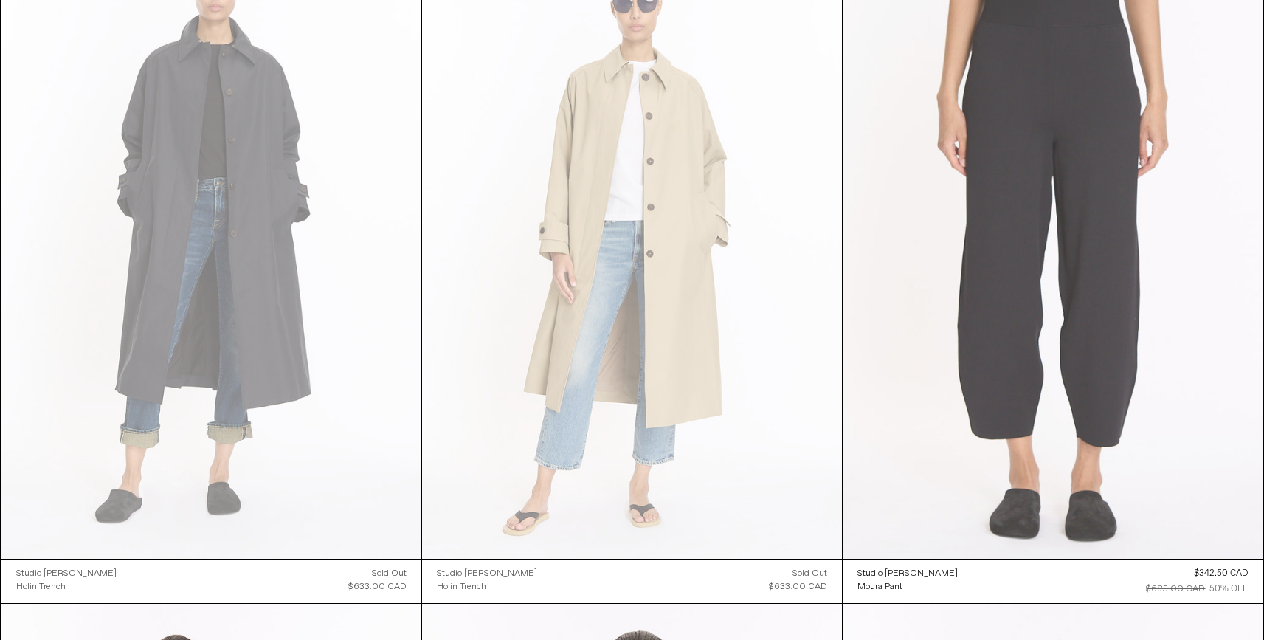
click at [1022, 252] on at bounding box center [1053, 243] width 420 height 630
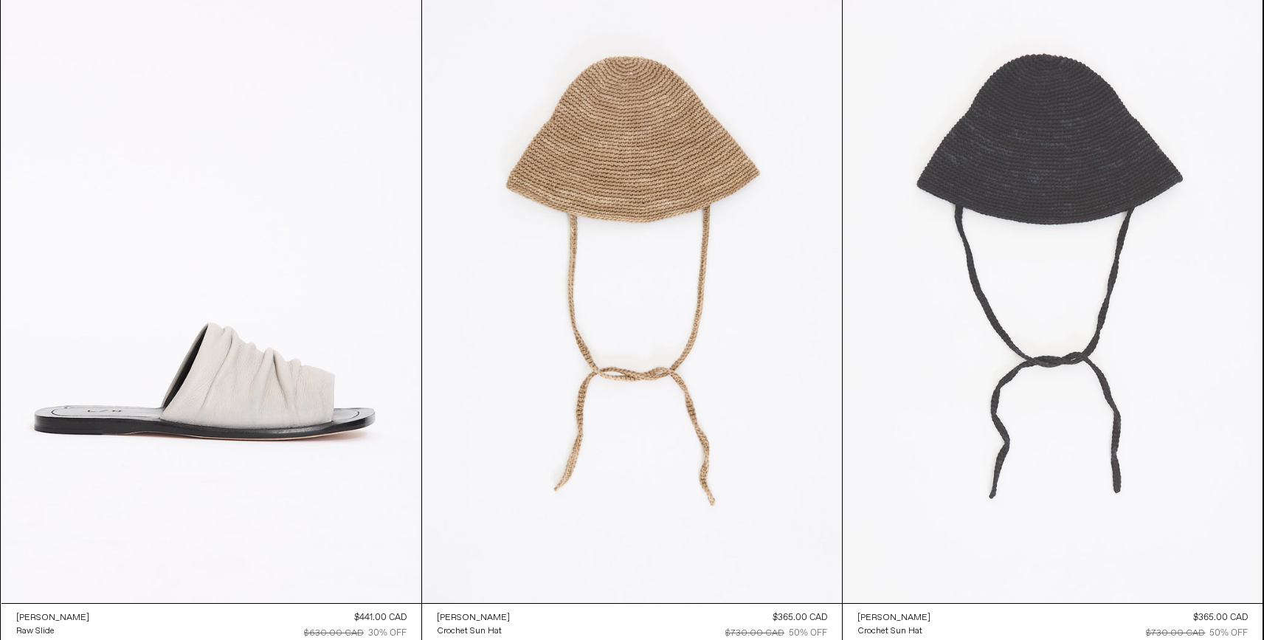
scroll to position [2145, 0]
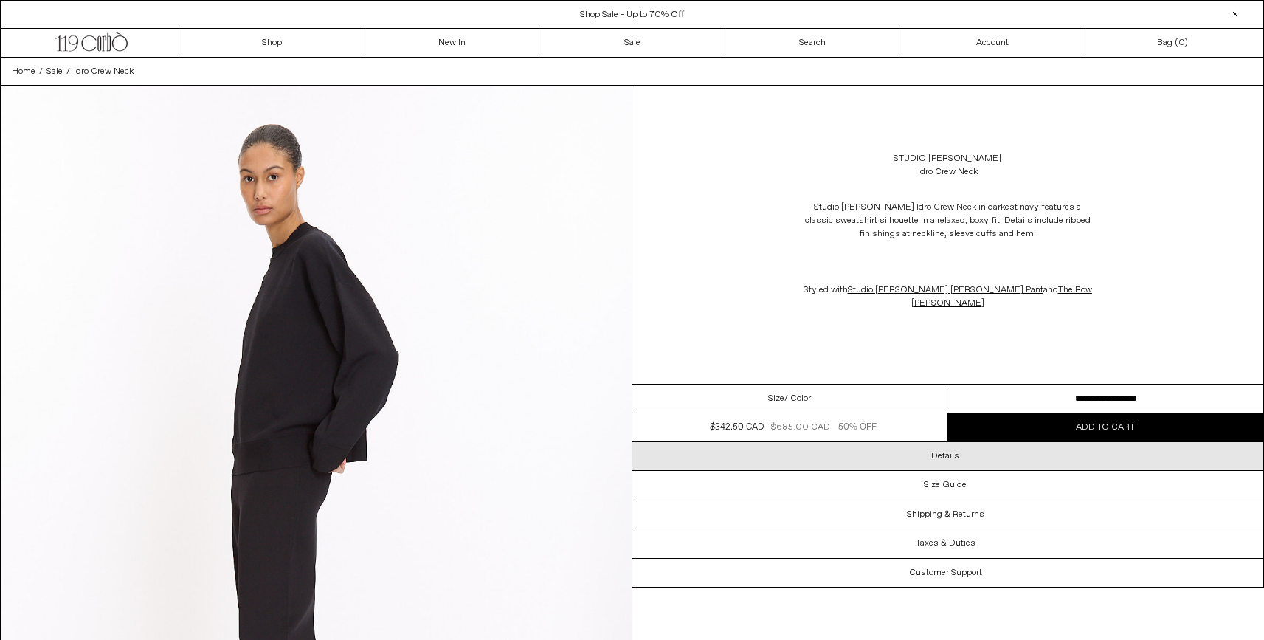
click at [944, 451] on h3 "Details" at bounding box center [945, 456] width 28 height 10
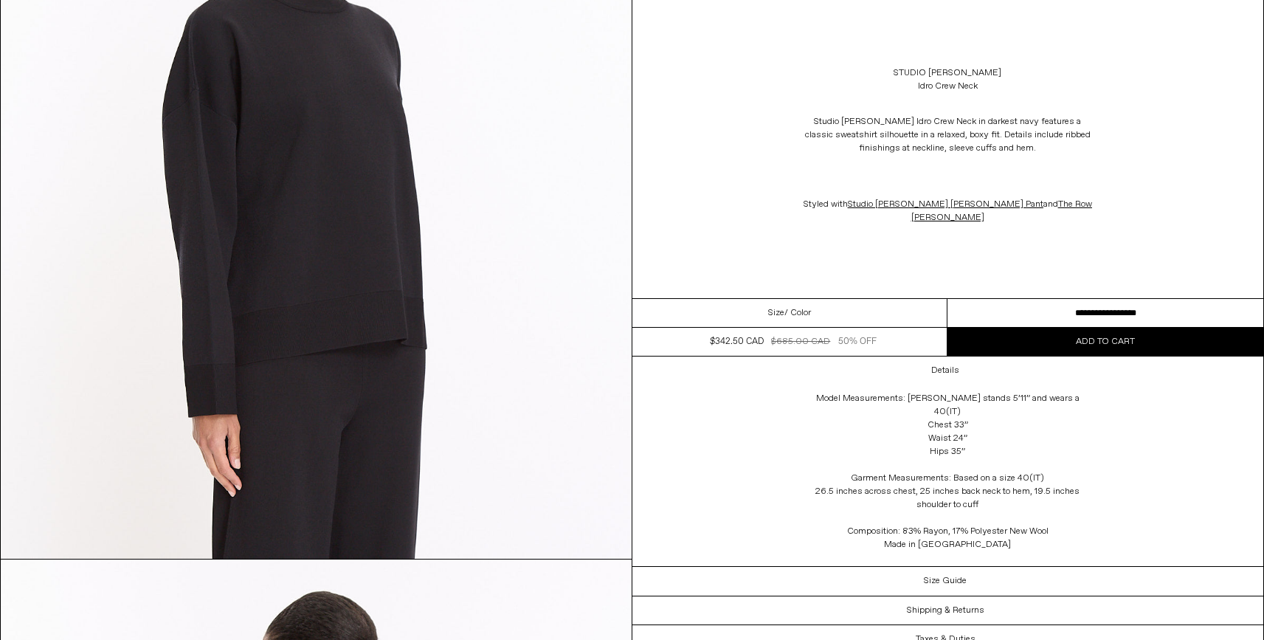
scroll to position [1903, 0]
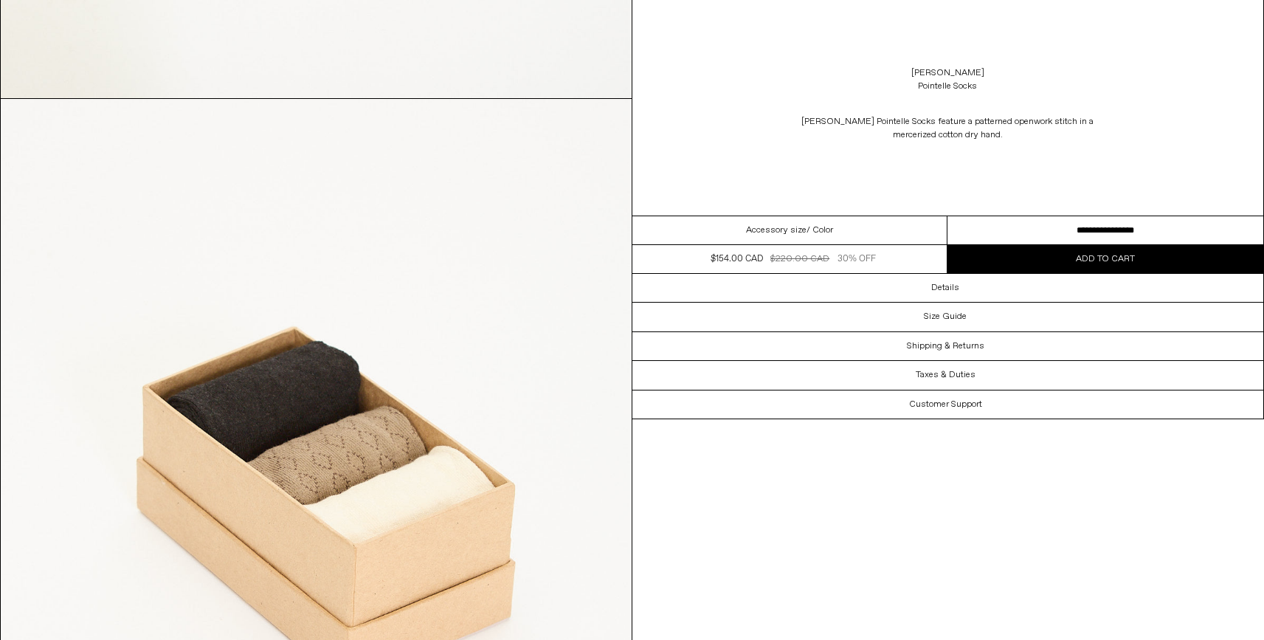
scroll to position [1572, 0]
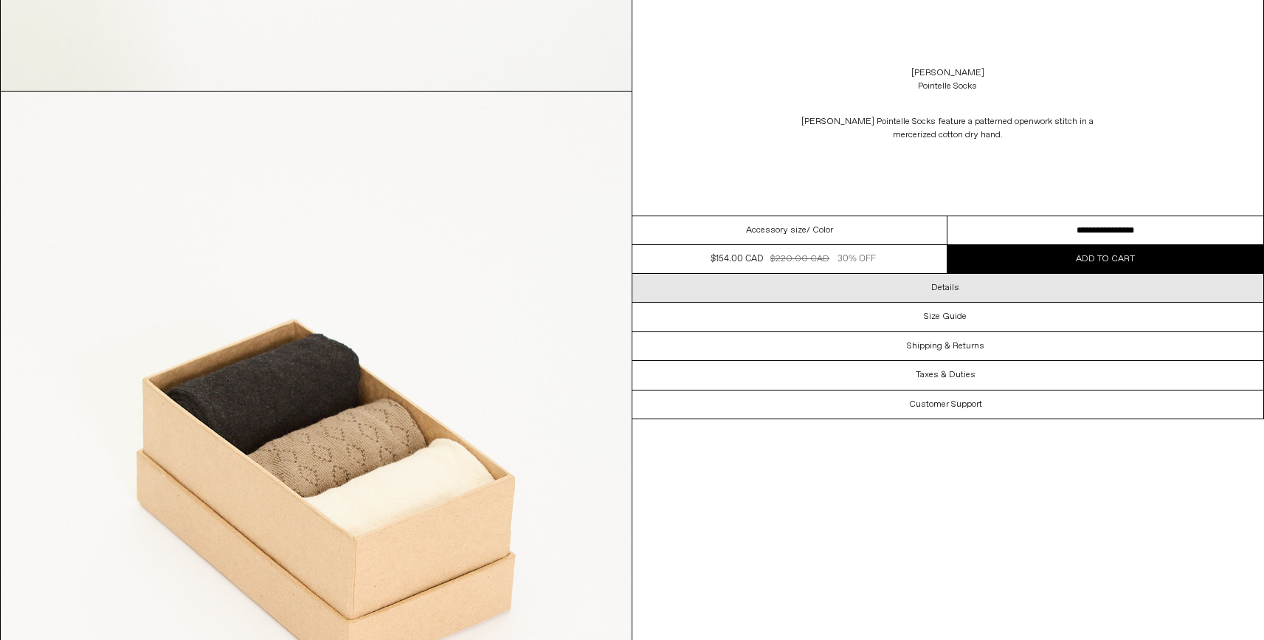
click at [935, 290] on h3 "Details" at bounding box center [945, 288] width 28 height 10
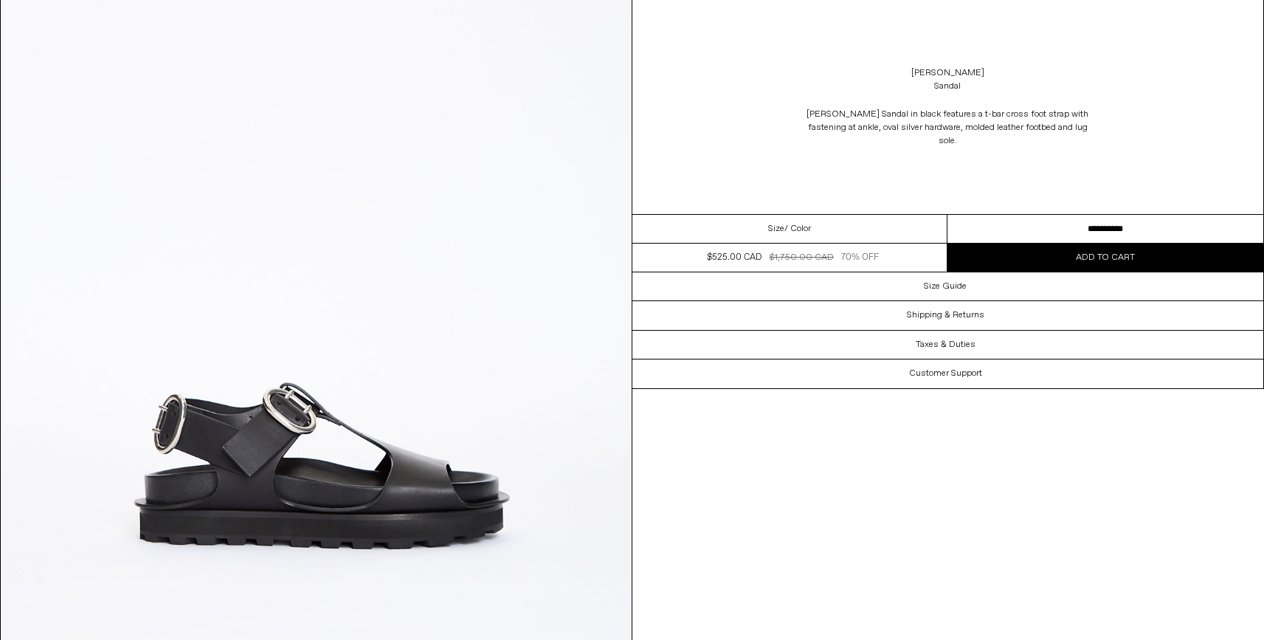
scroll to position [133, 0]
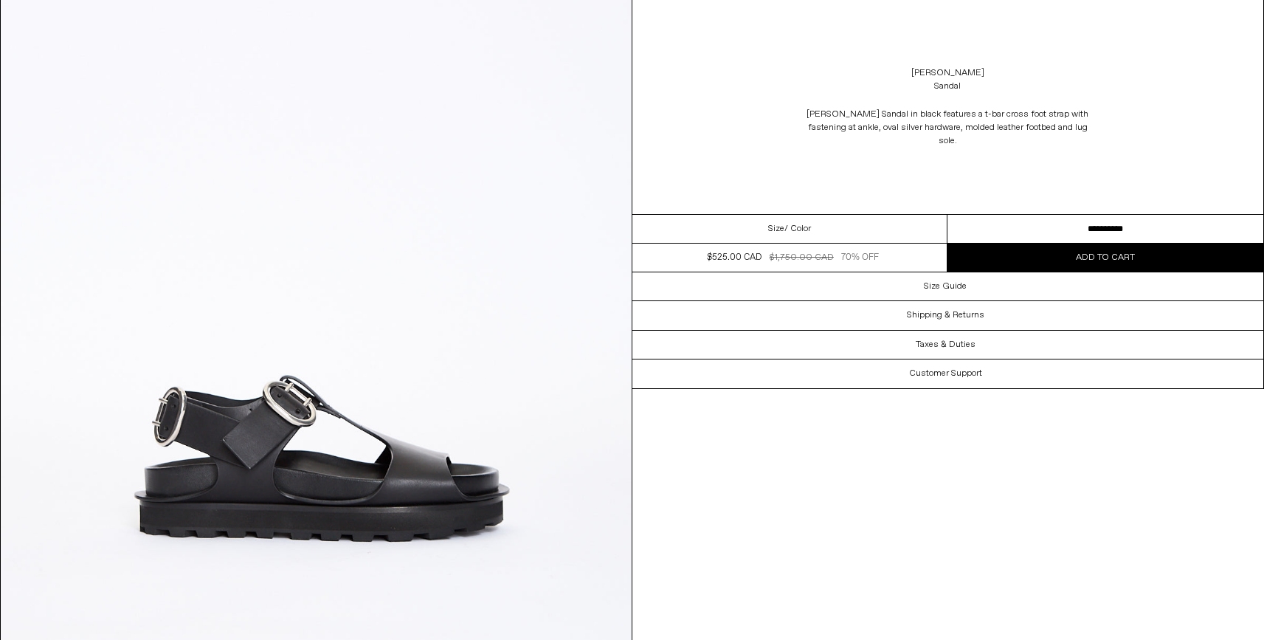
select select "**********"
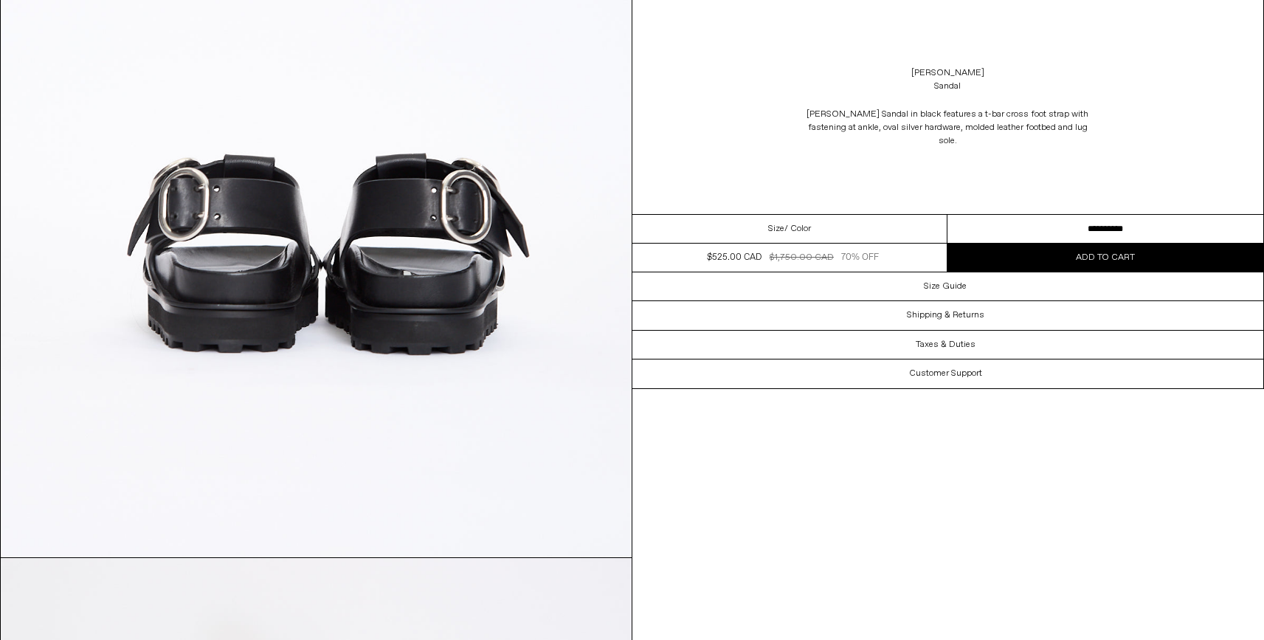
scroll to position [2685, 0]
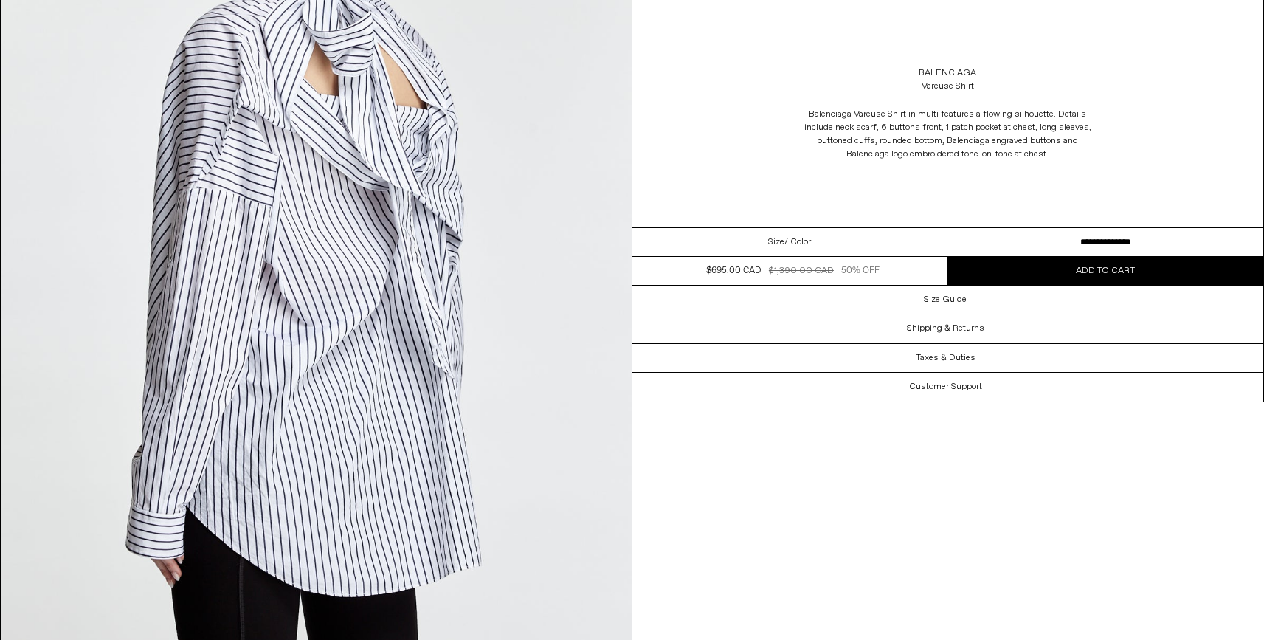
scroll to position [2226, 0]
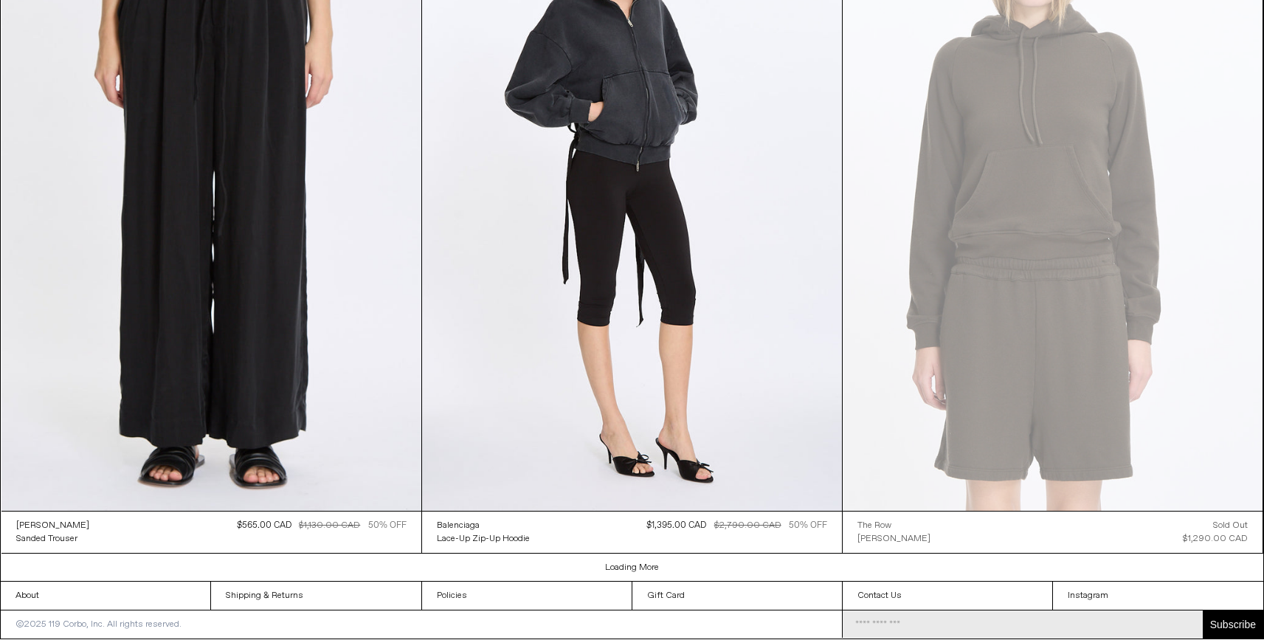
scroll to position [4965, 0]
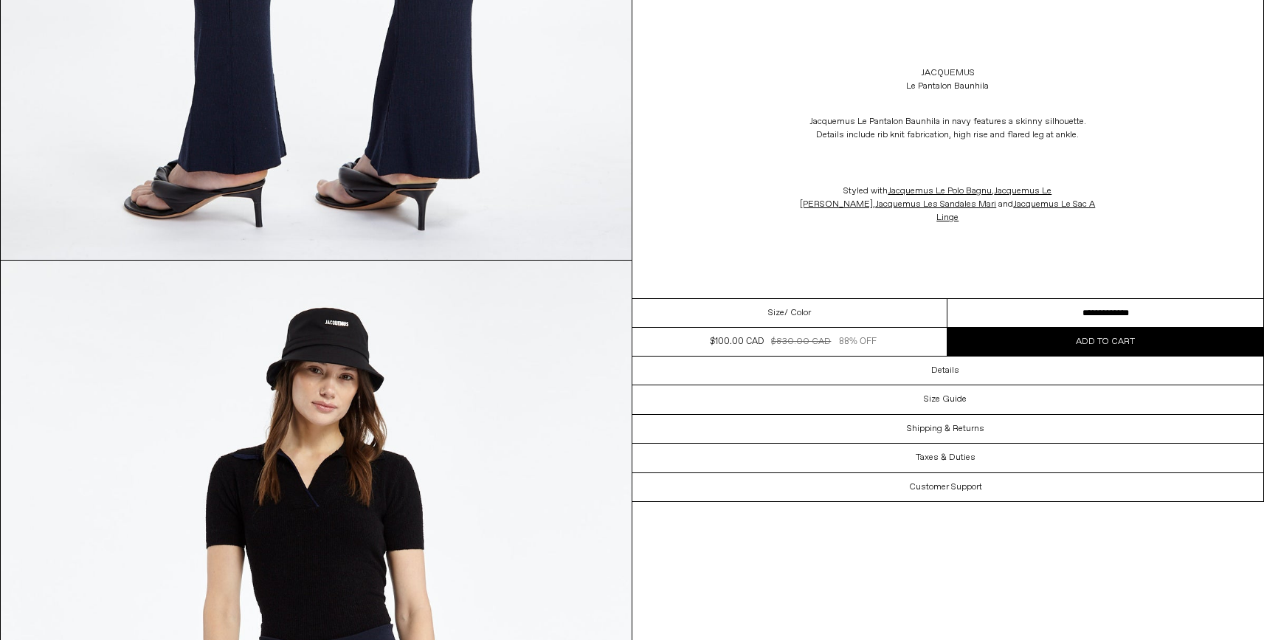
scroll to position [3613, 0]
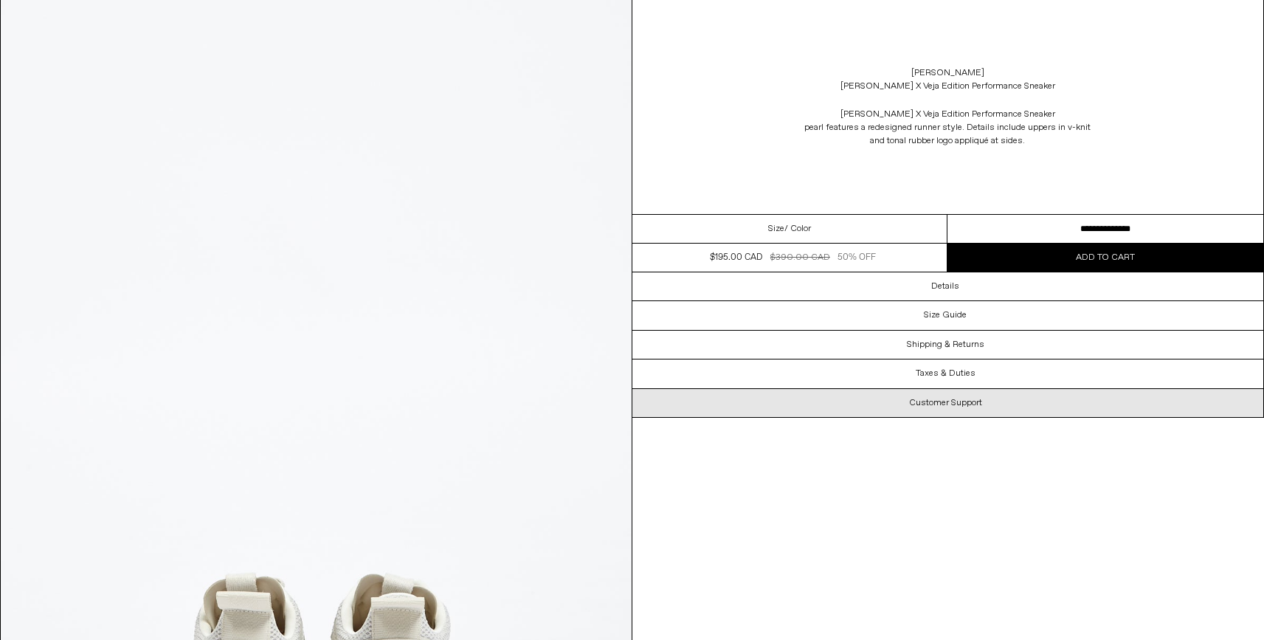
scroll to position [3065, 0]
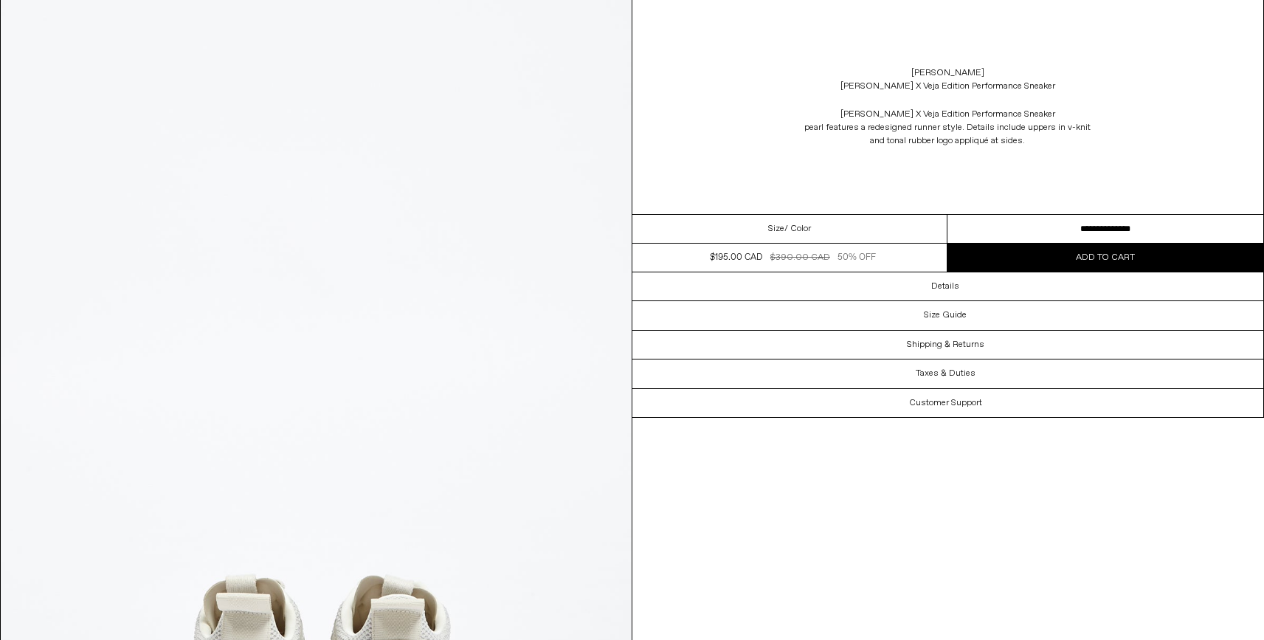
click at [1047, 253] on button "Add to cart" at bounding box center [1106, 258] width 316 height 28
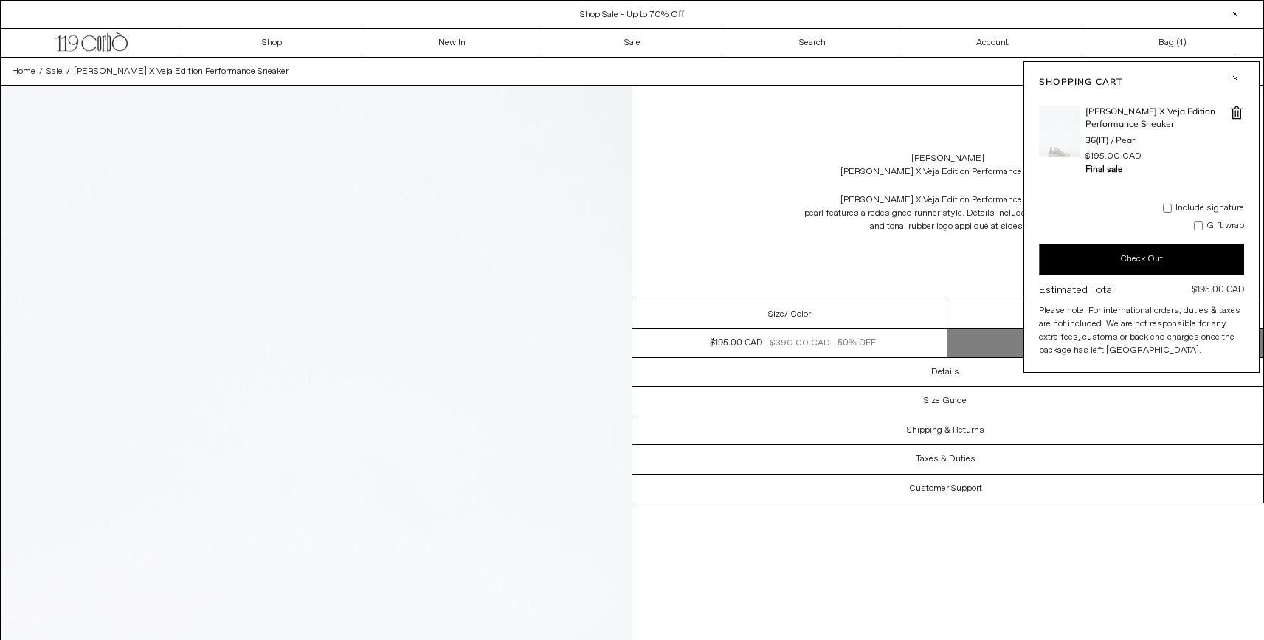
scroll to position [0, 0]
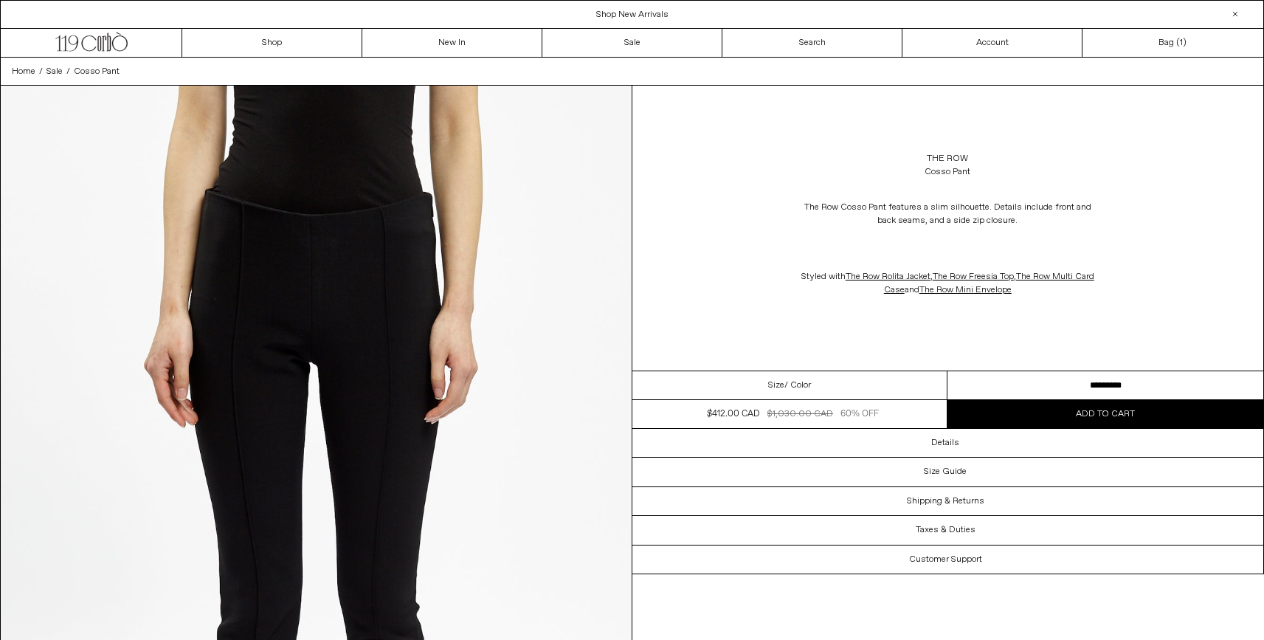
select select "**********"
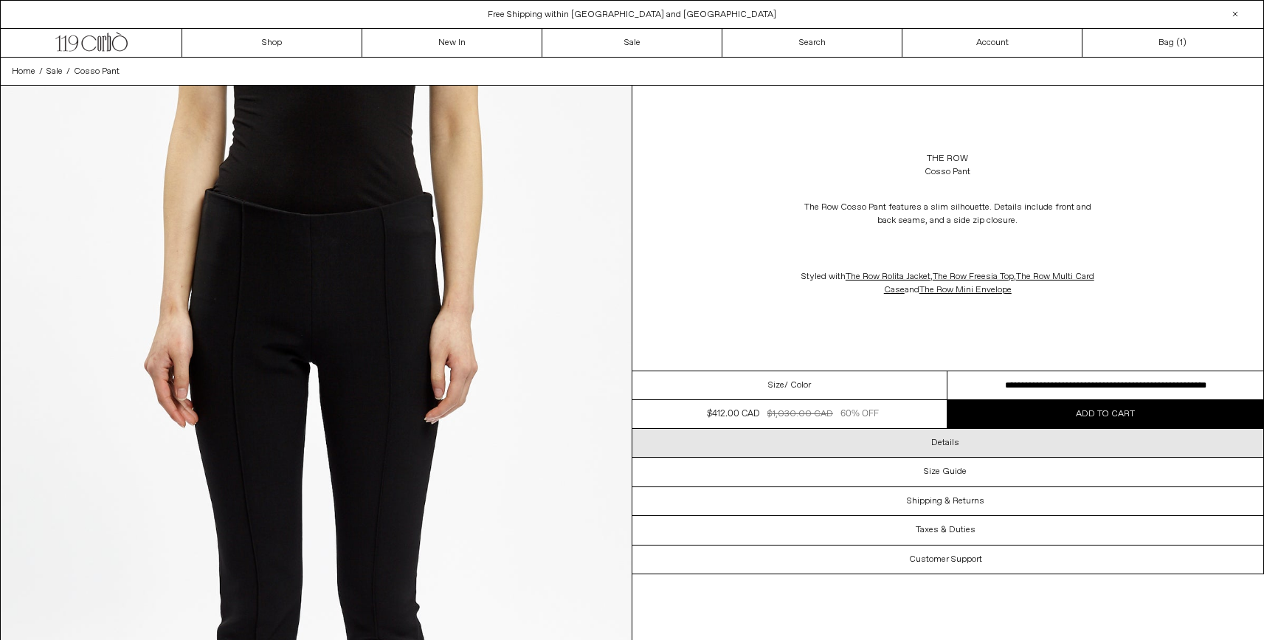
click at [962, 444] on div "Details" at bounding box center [948, 443] width 632 height 28
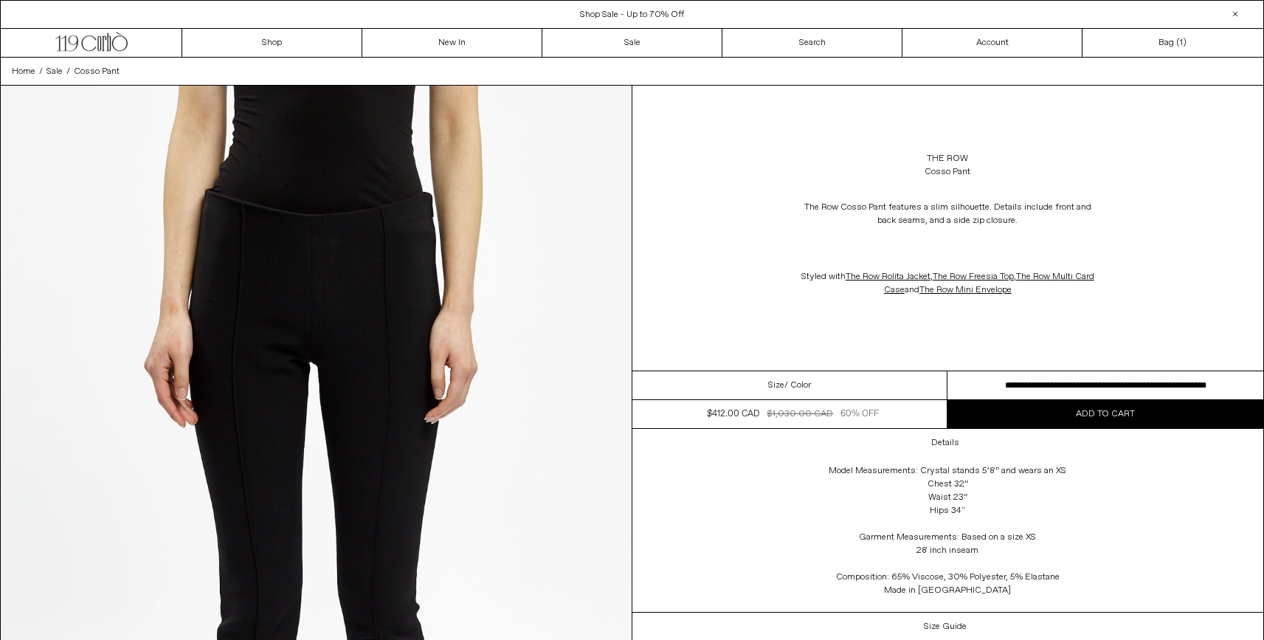
click at [1132, 413] on span "Add to cart" at bounding box center [1105, 414] width 59 height 12
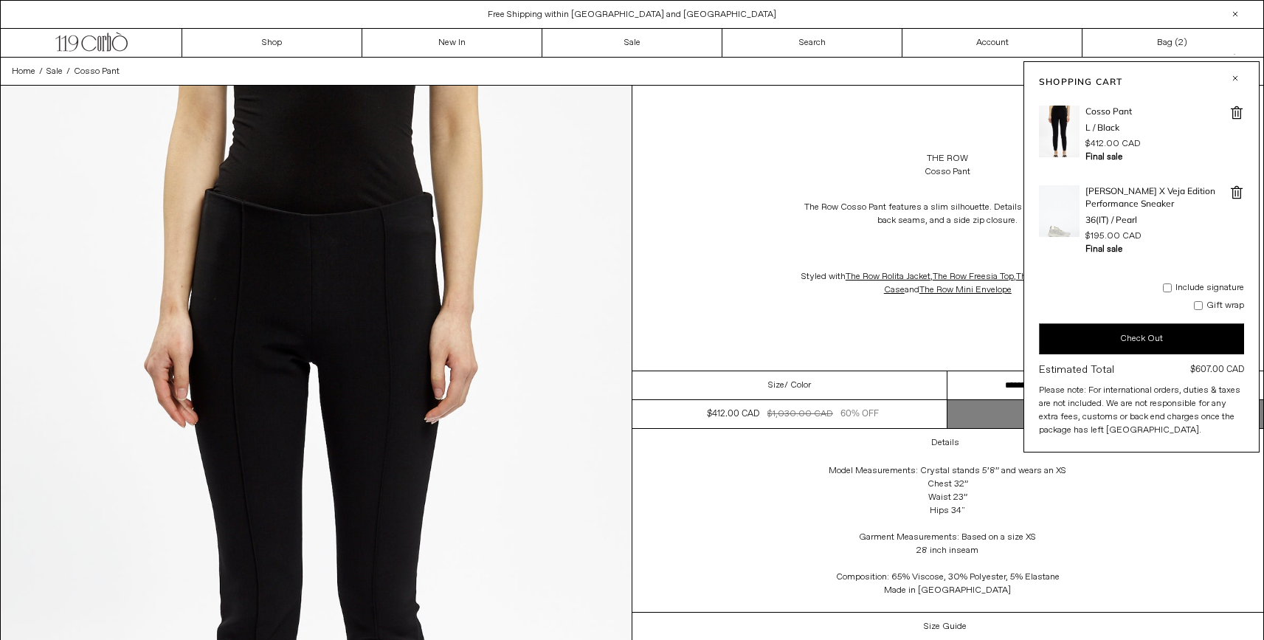
click at [1235, 78] on button "button" at bounding box center [1236, 78] width 18 height 18
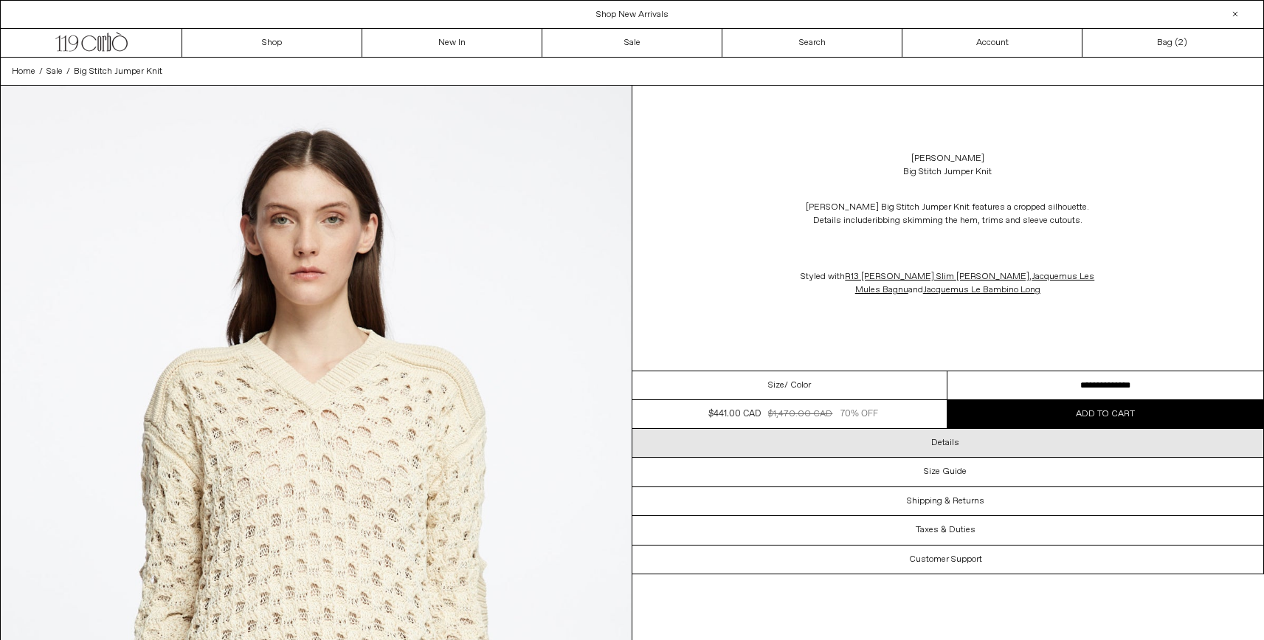
click at [943, 443] on h3 "Details" at bounding box center [945, 443] width 28 height 10
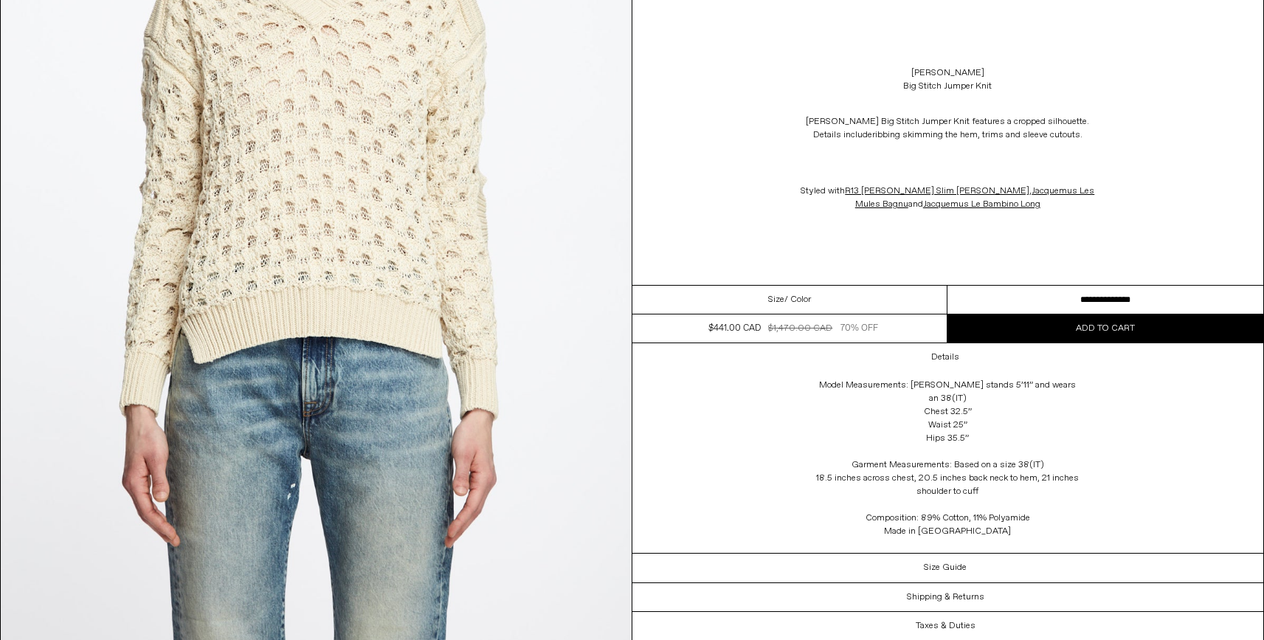
scroll to position [386, 0]
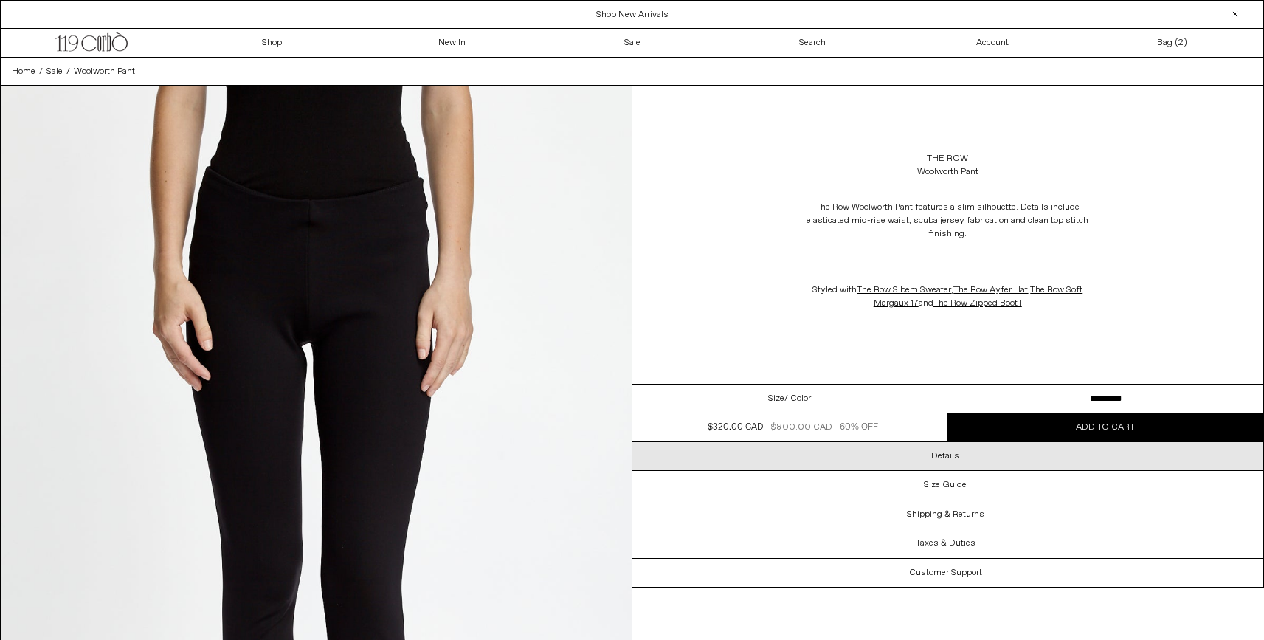
click at [940, 461] on h3 "Details" at bounding box center [945, 456] width 28 height 10
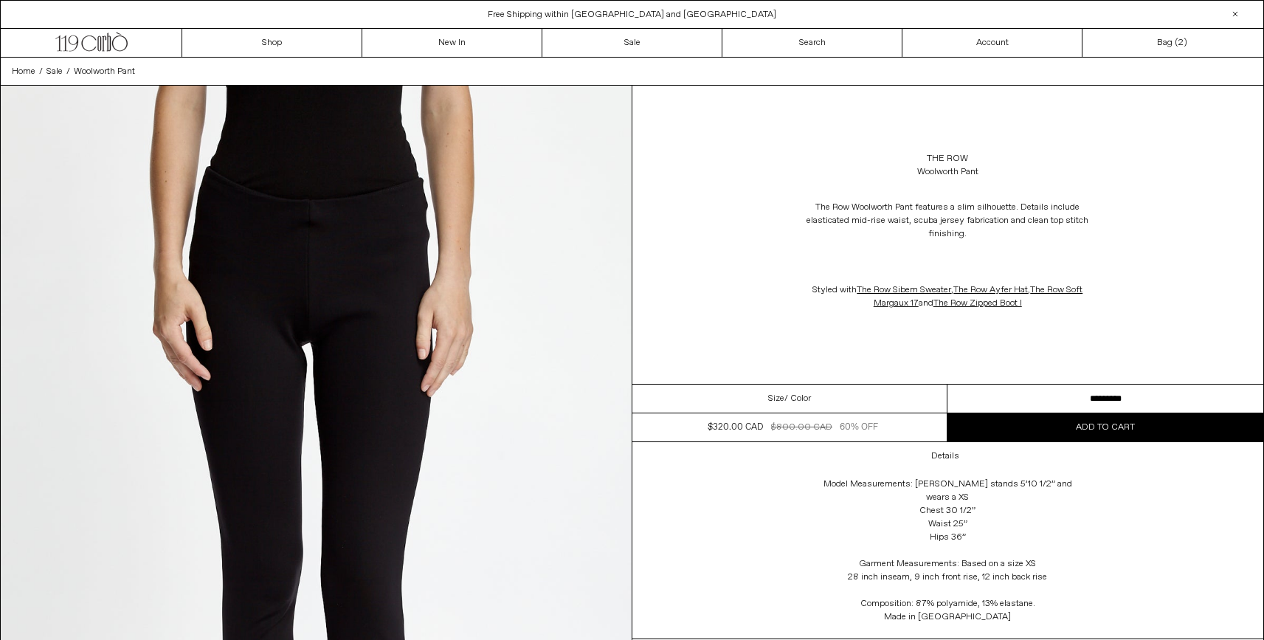
click at [1148, 424] on button "Add to cart" at bounding box center [1106, 427] width 316 height 28
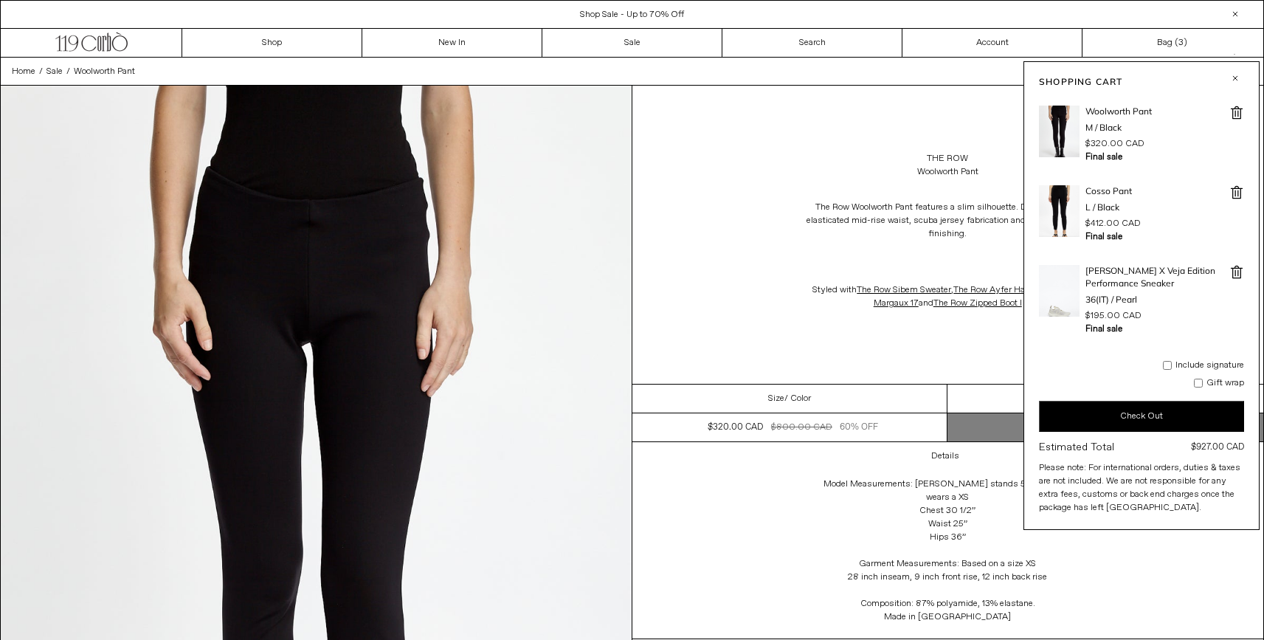
click at [1238, 77] on button "button" at bounding box center [1236, 78] width 18 height 18
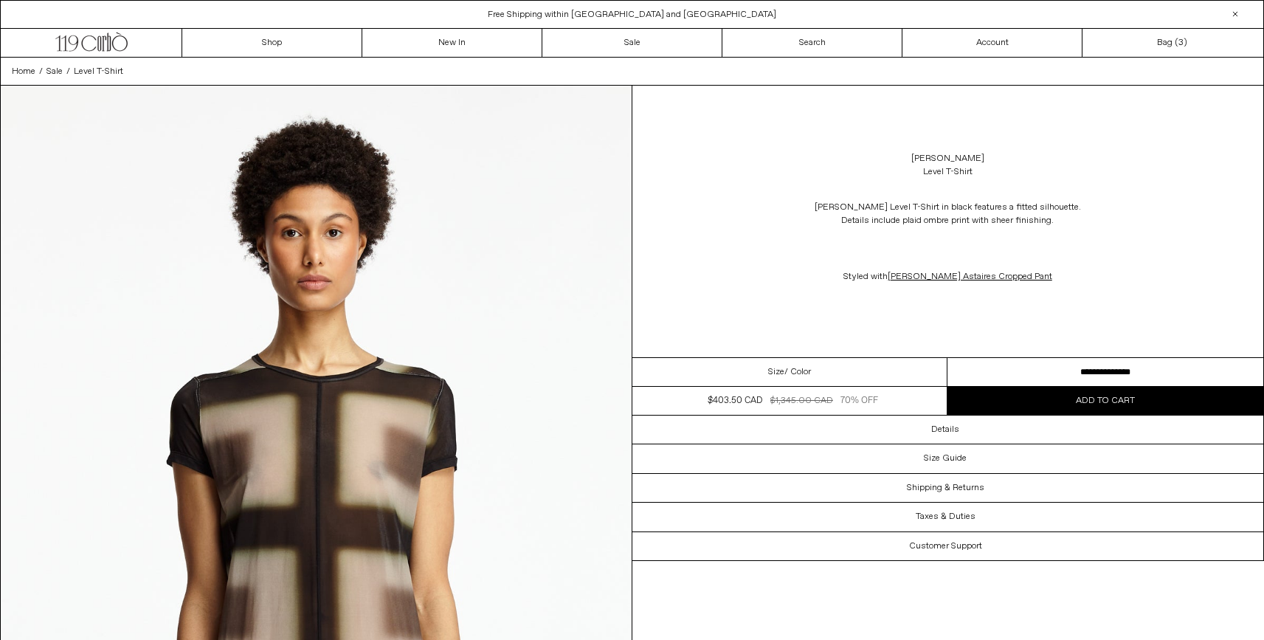
select select "**********"
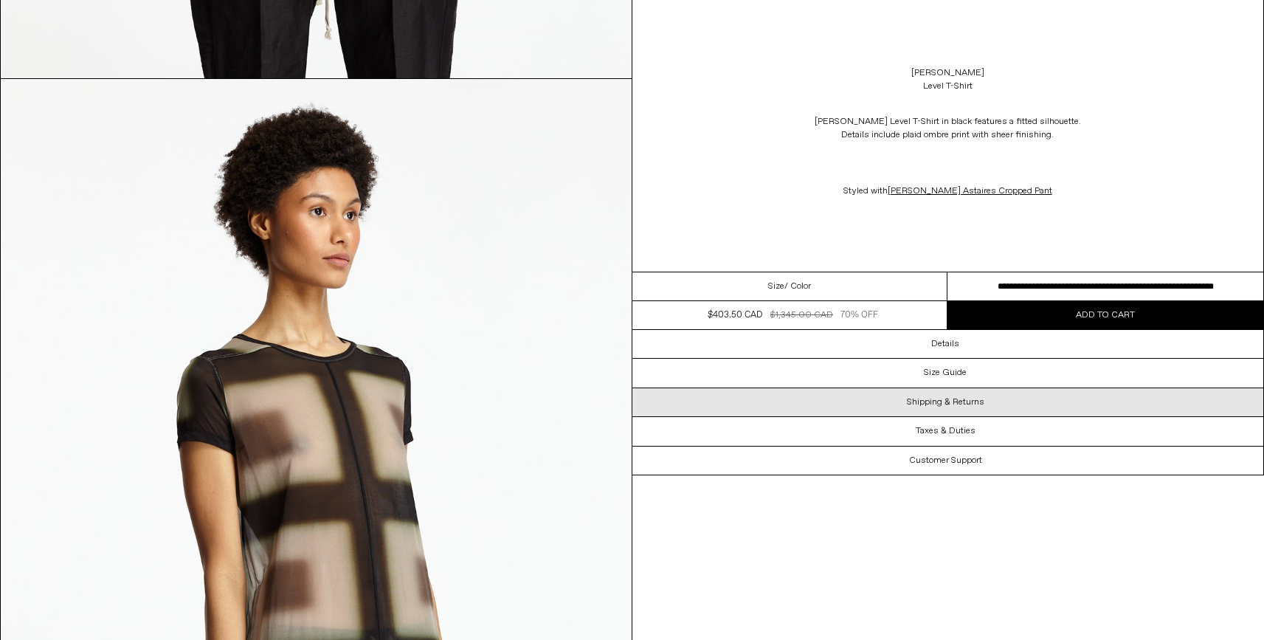
scroll to position [970, 0]
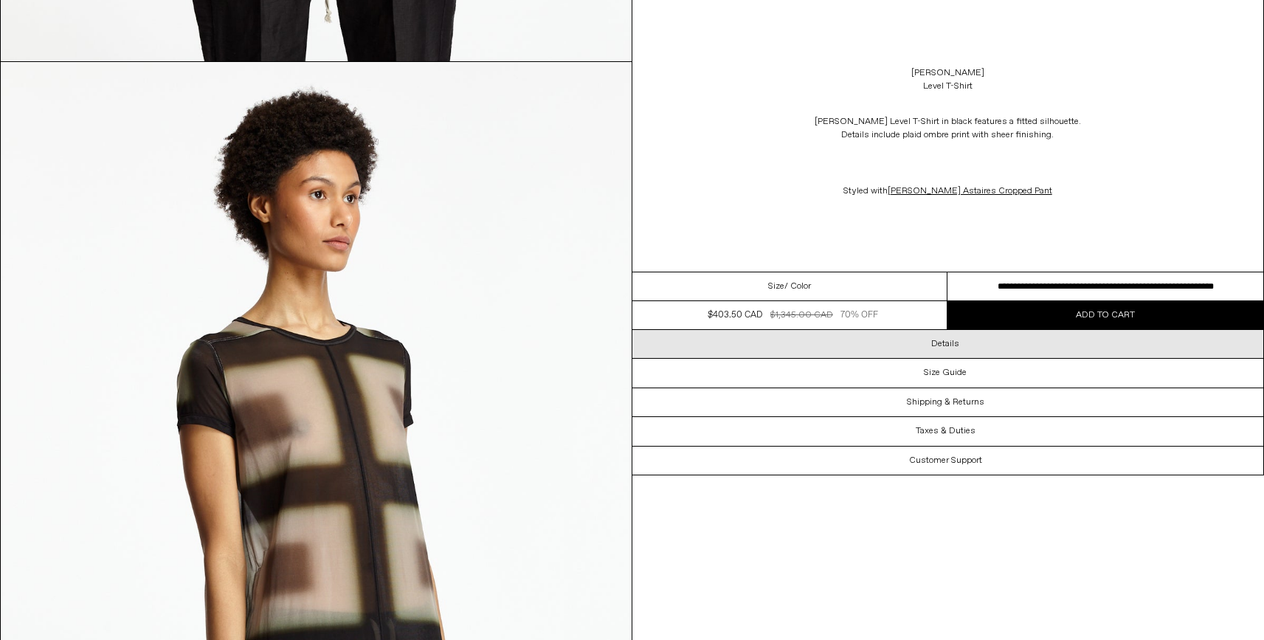
click at [923, 341] on div "Details" at bounding box center [948, 344] width 632 height 28
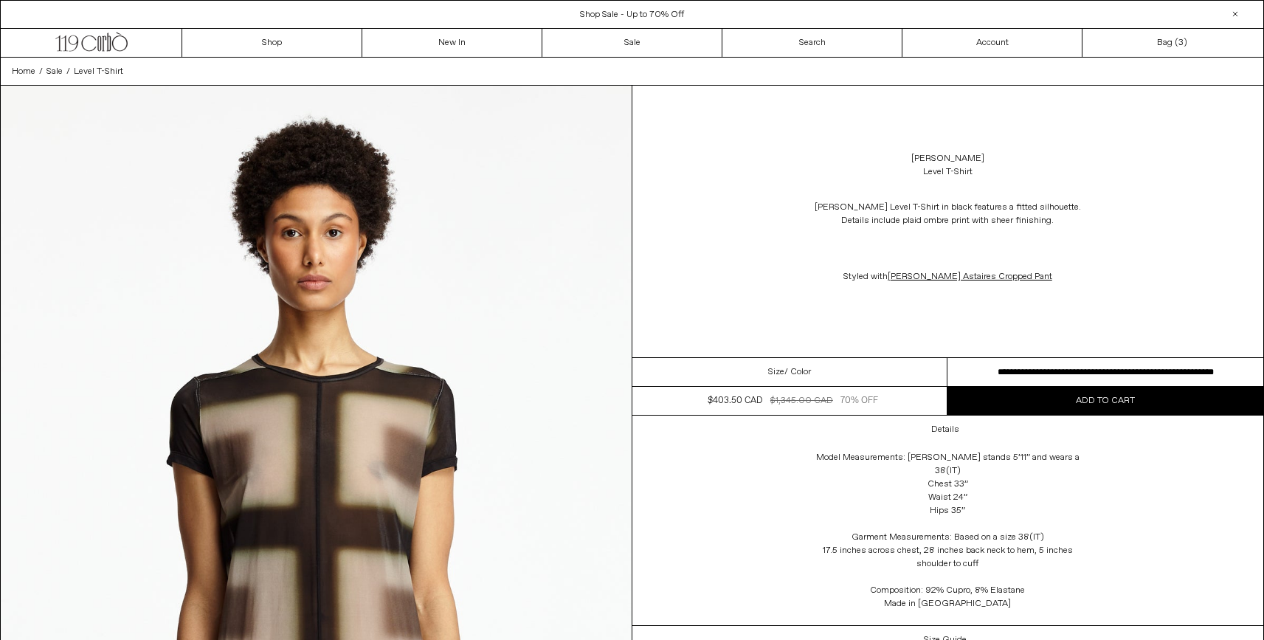
scroll to position [0, 0]
click at [1177, 401] on button "Add to cart" at bounding box center [1106, 401] width 316 height 28
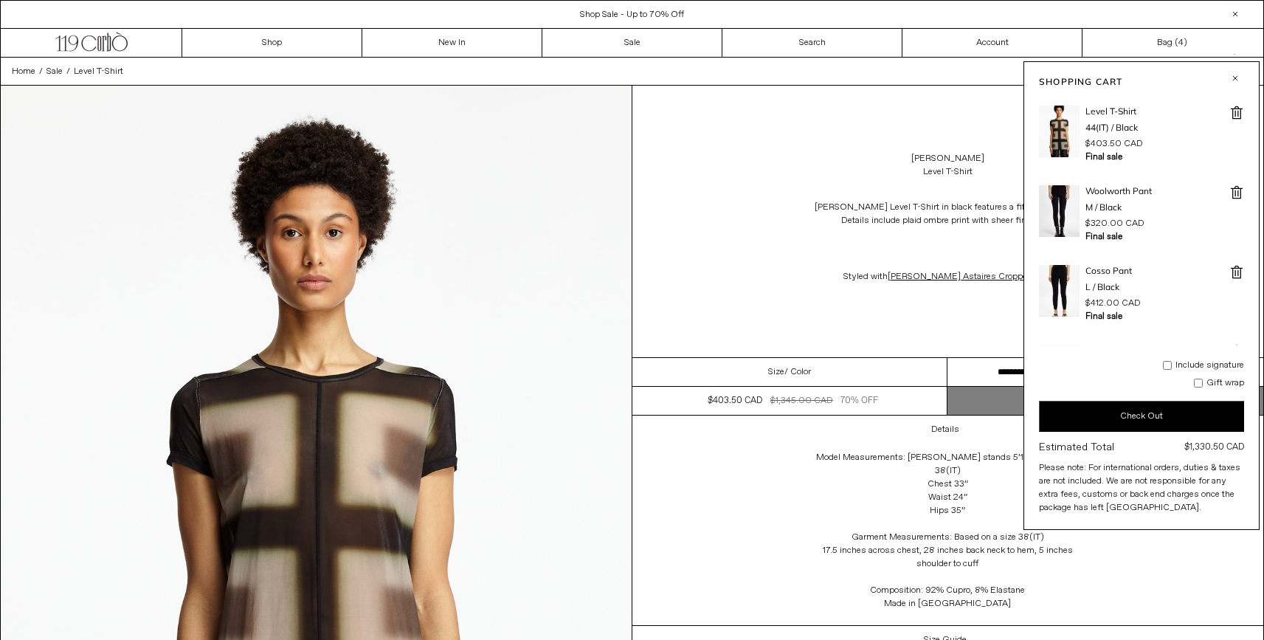
click at [1236, 75] on button "button" at bounding box center [1236, 78] width 18 height 18
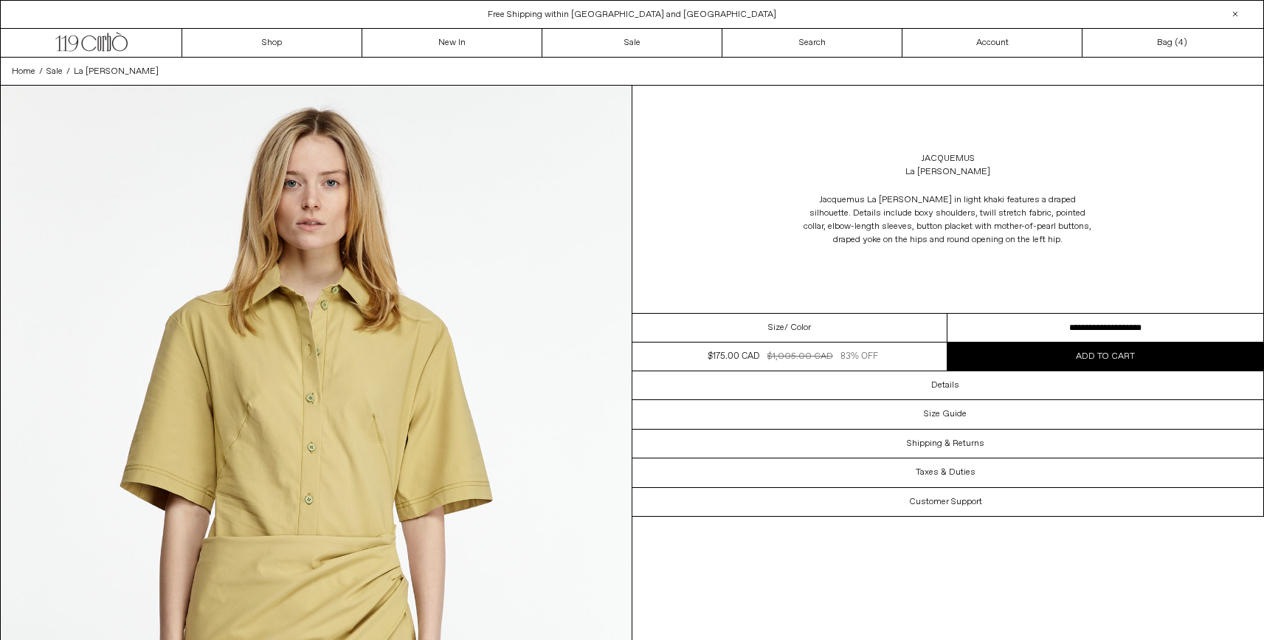
select select "**********"
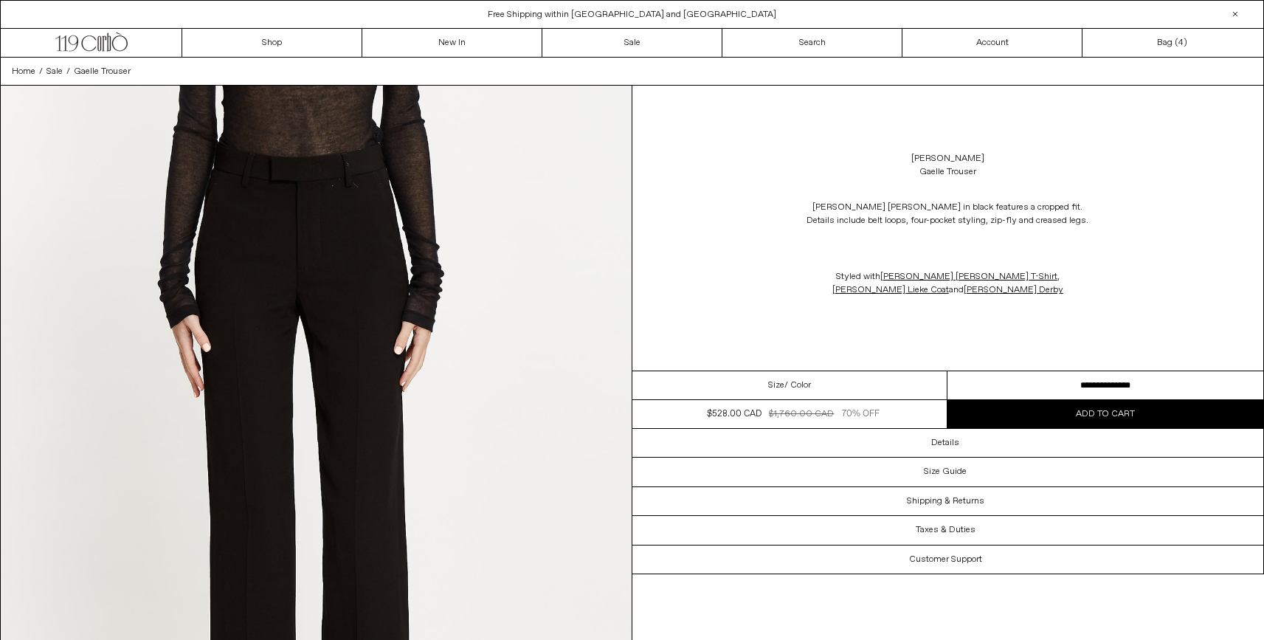
select select "**********"
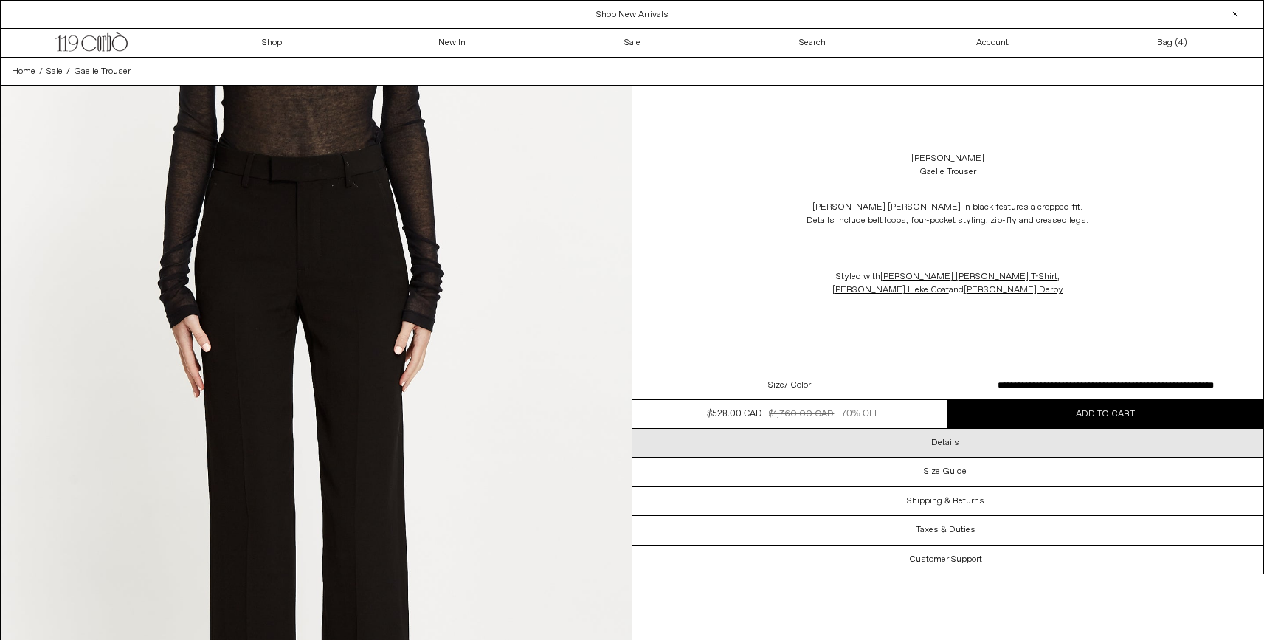
click at [942, 449] on div "Details" at bounding box center [948, 443] width 632 height 28
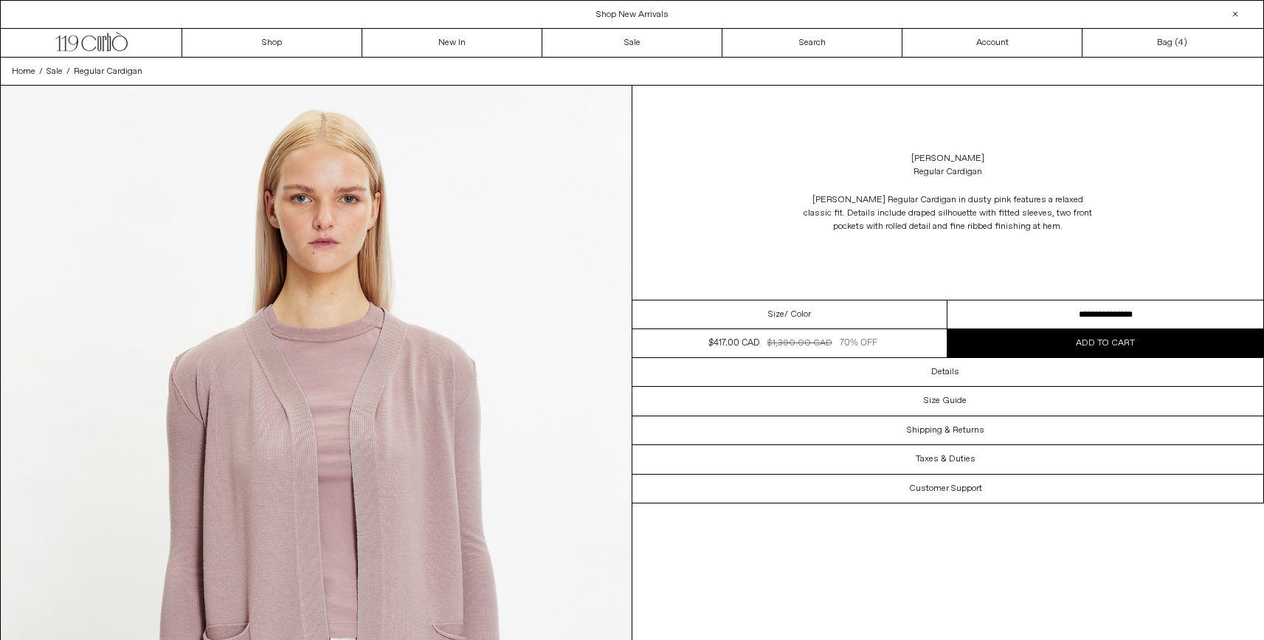
select select "**********"
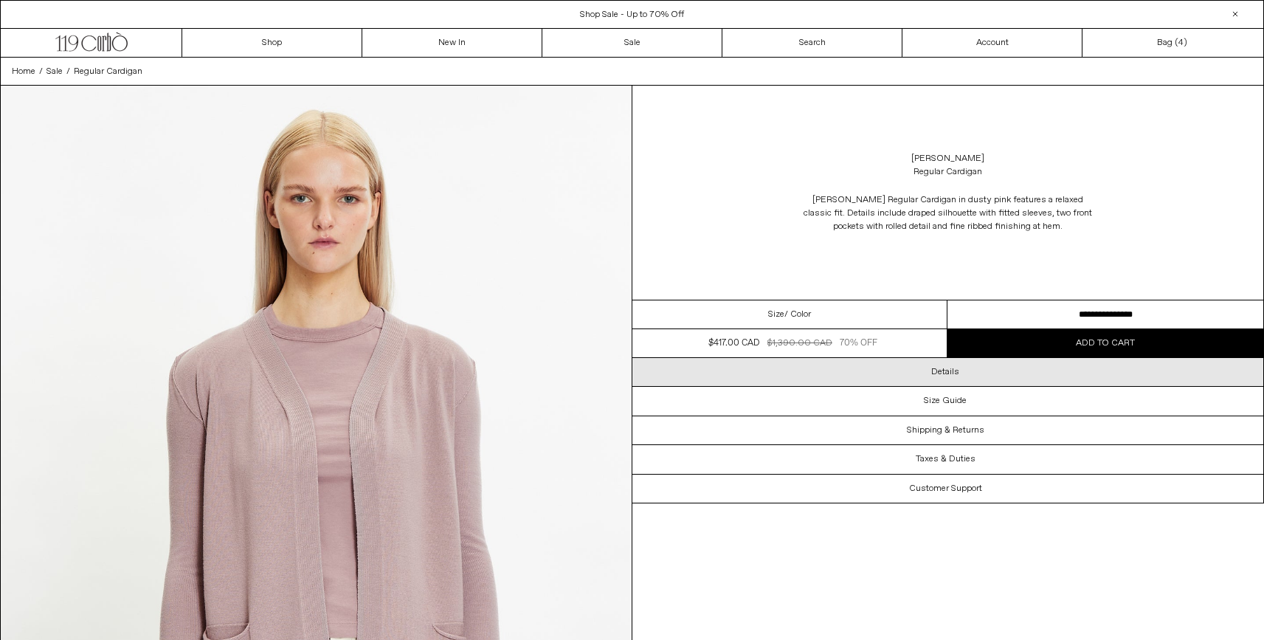
click at [939, 379] on div "Details" at bounding box center [948, 372] width 632 height 28
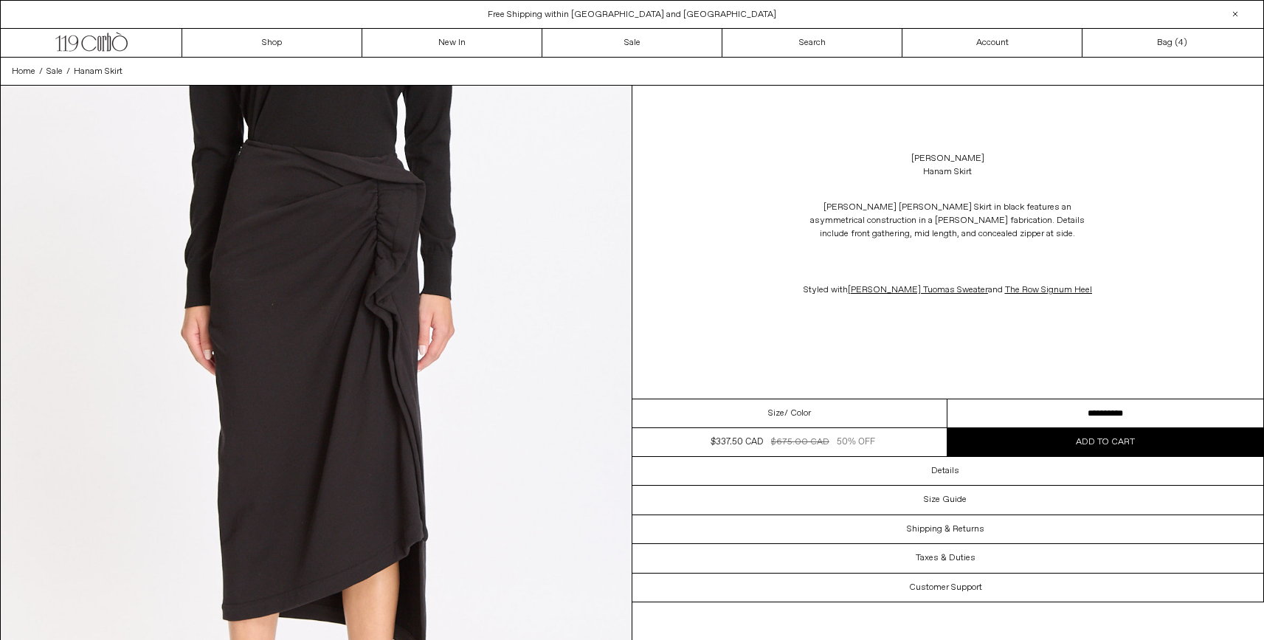
select select "**********"
